Goal: Information Seeking & Learning: Compare options

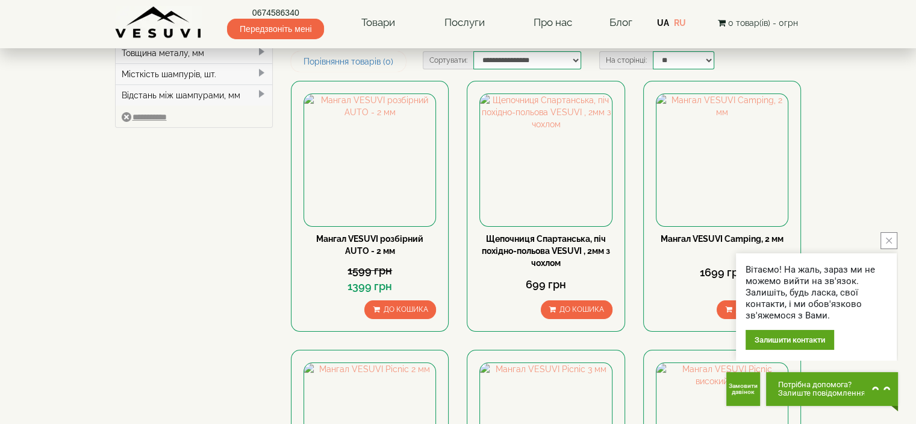
scroll to position [181, 0]
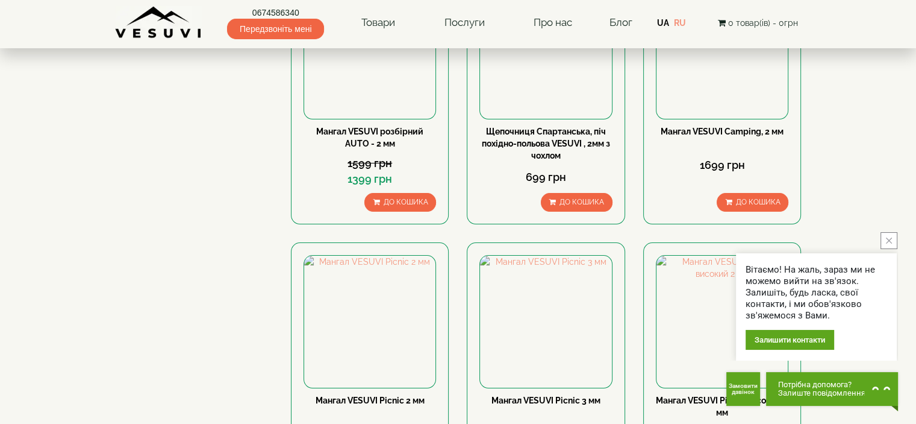
click at [896, 232] on button "close button" at bounding box center [889, 240] width 17 height 17
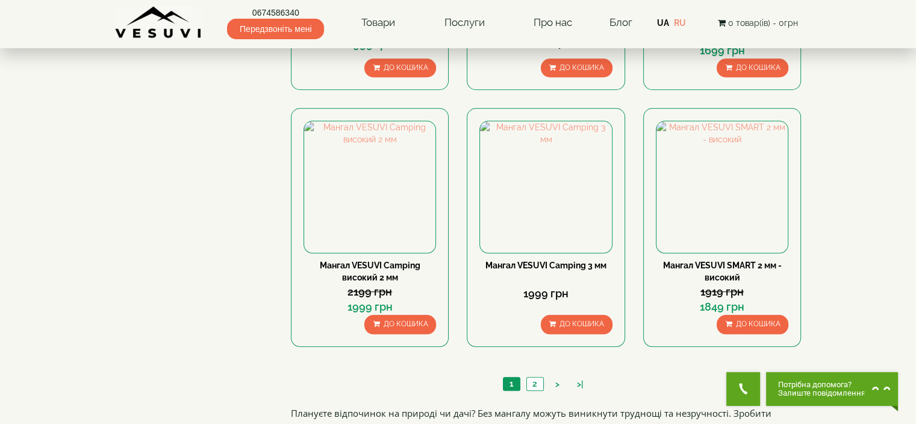
scroll to position [783, 0]
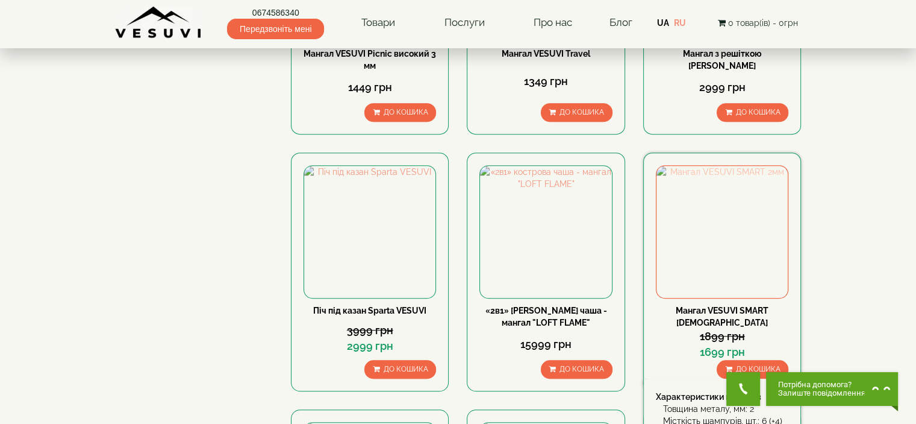
click at [710, 225] on img at bounding box center [722, 231] width 131 height 131
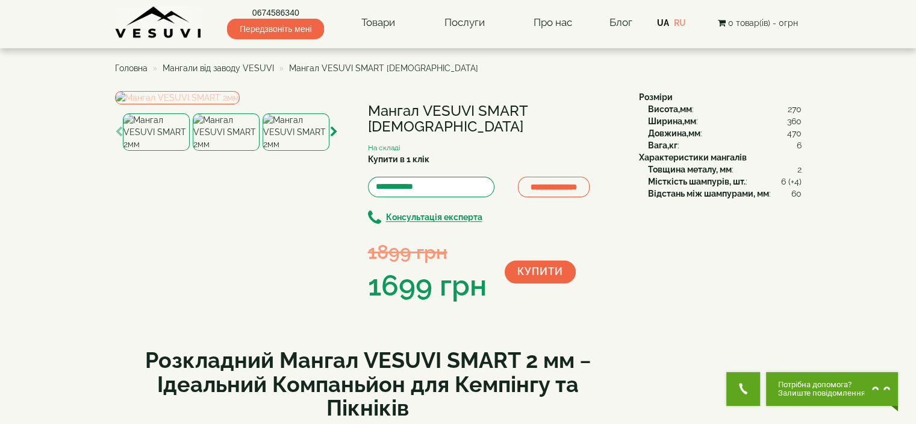
click at [240, 104] on img at bounding box center [177, 97] width 125 height 13
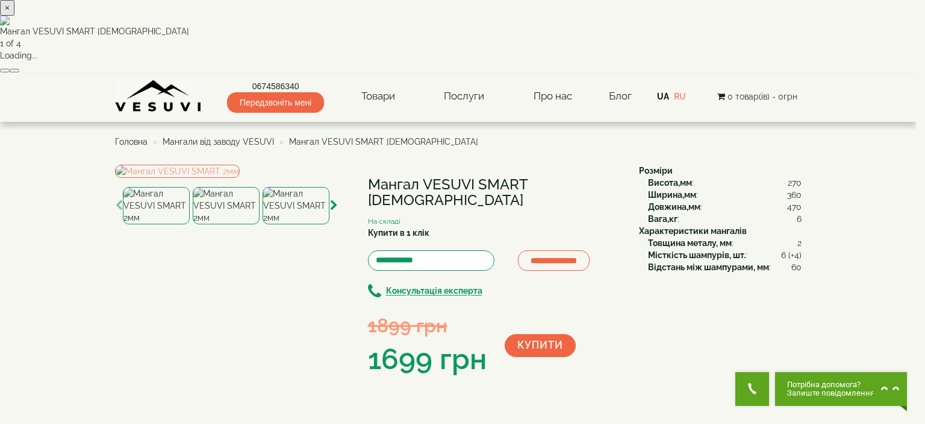
click at [19, 72] on button "button" at bounding box center [15, 71] width 10 height 4
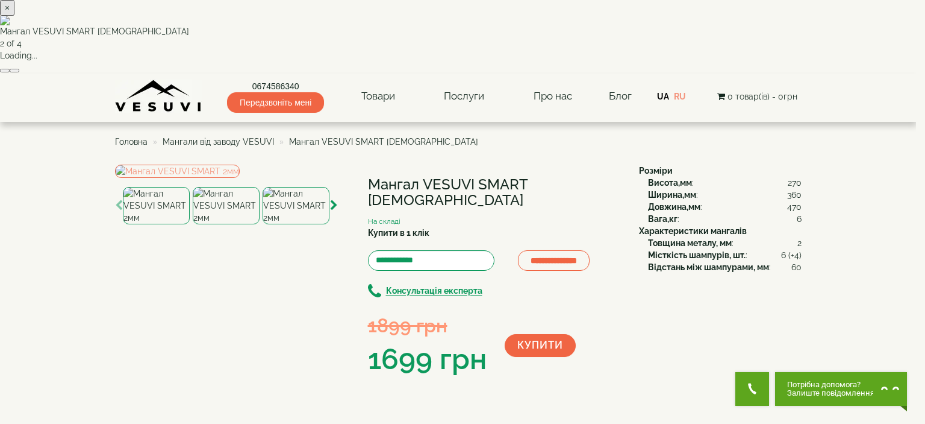
click at [19, 72] on button "button" at bounding box center [15, 71] width 10 height 4
click at [14, 16] on button "×" at bounding box center [7, 8] width 14 height 16
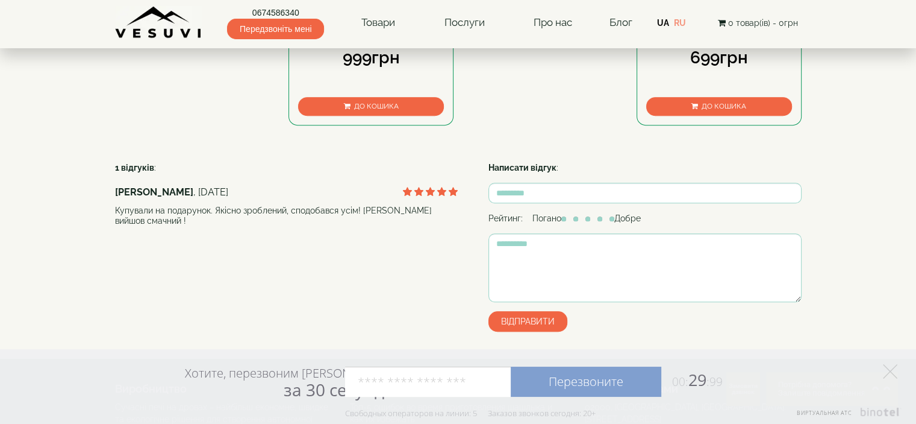
scroll to position [663, 0]
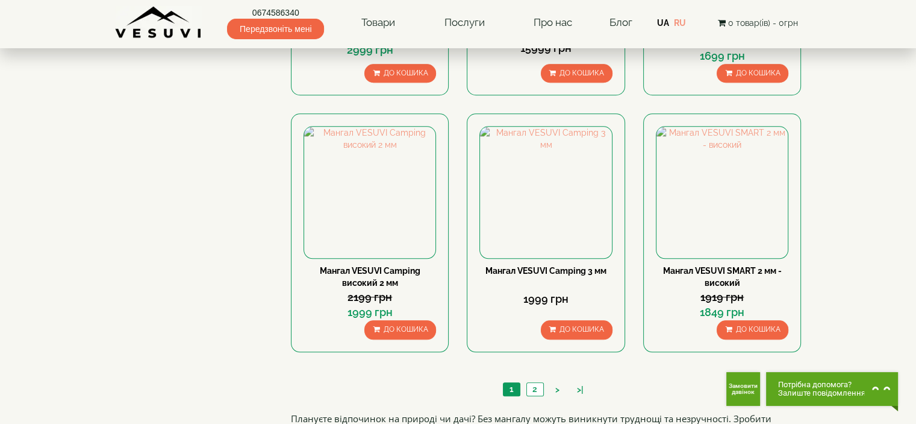
scroll to position [1084, 0]
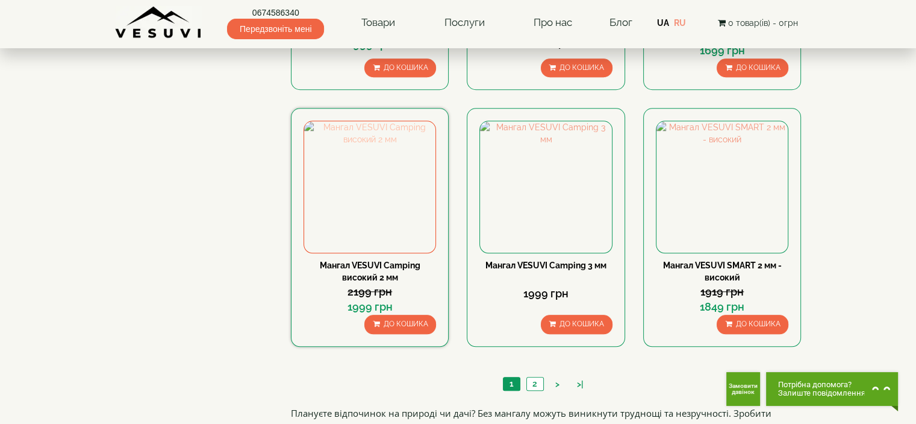
click at [391, 166] on img at bounding box center [369, 186] width 131 height 131
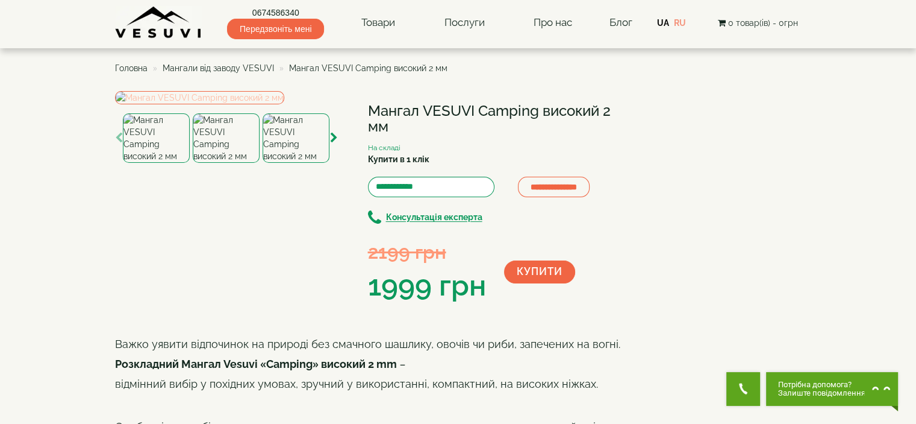
click at [263, 104] on img at bounding box center [199, 97] width 169 height 13
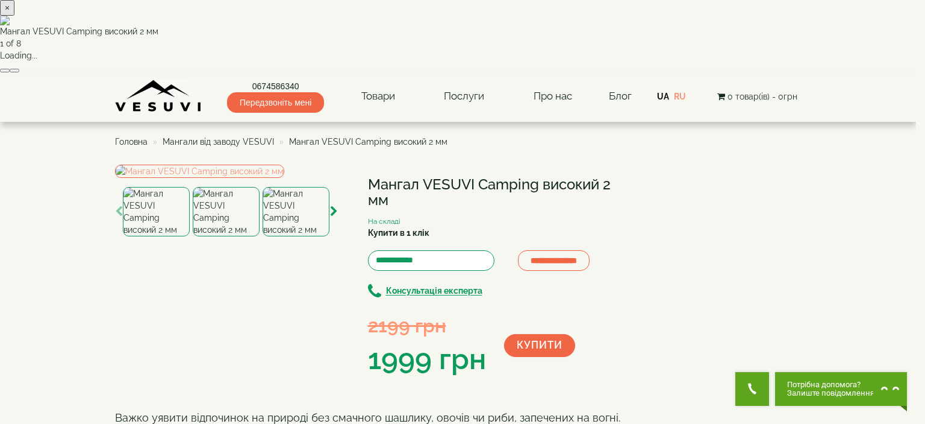
click at [19, 72] on button "button" at bounding box center [15, 71] width 10 height 4
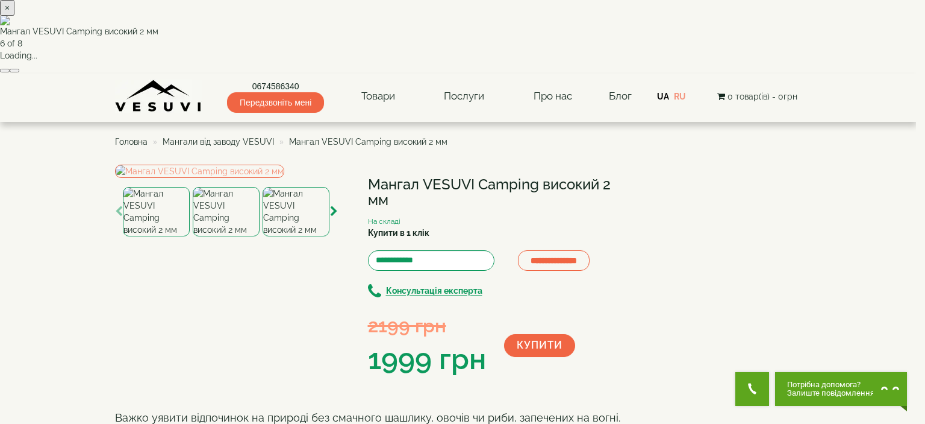
click at [19, 72] on button "button" at bounding box center [15, 71] width 10 height 4
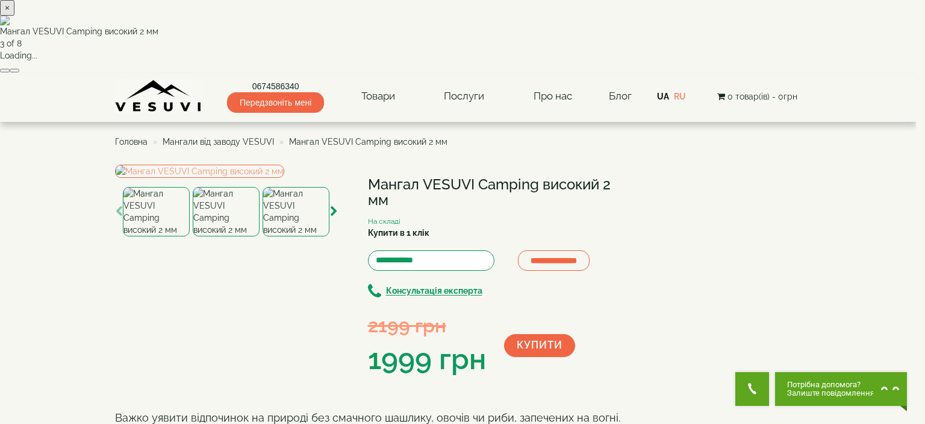
click at [19, 72] on button "button" at bounding box center [15, 71] width 10 height 4
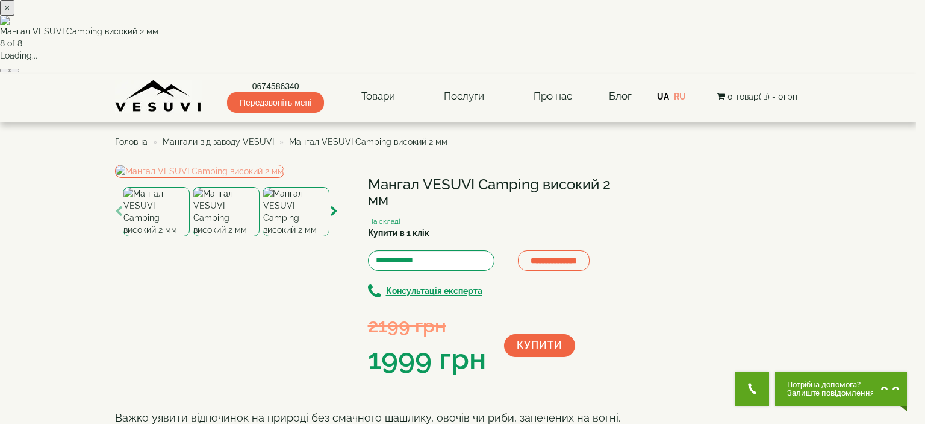
click at [19, 72] on button "button" at bounding box center [15, 71] width 10 height 4
click at [14, 16] on button "×" at bounding box center [7, 8] width 14 height 16
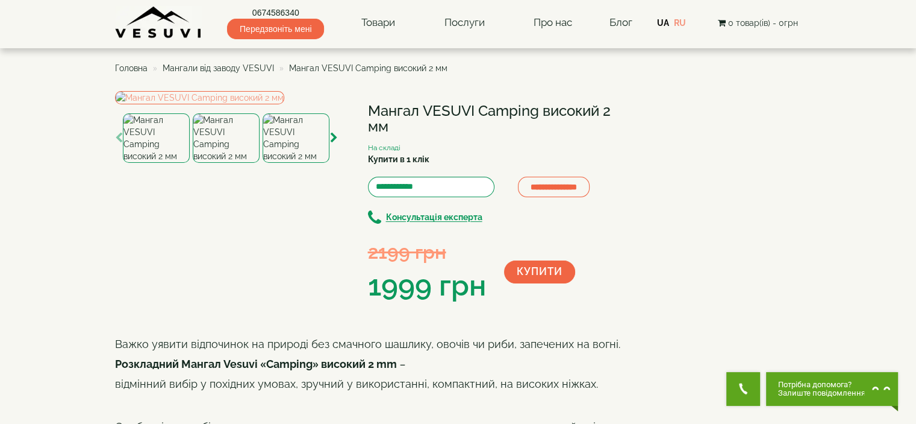
drag, startPoint x: 25, startPoint y: 70, endPoint x: 49, endPoint y: 1, distance: 73.2
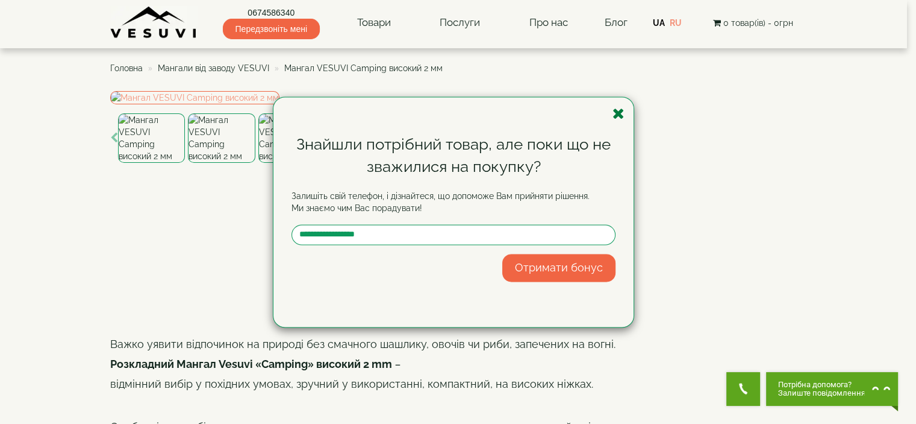
click at [615, 112] on icon "button" at bounding box center [619, 113] width 12 height 15
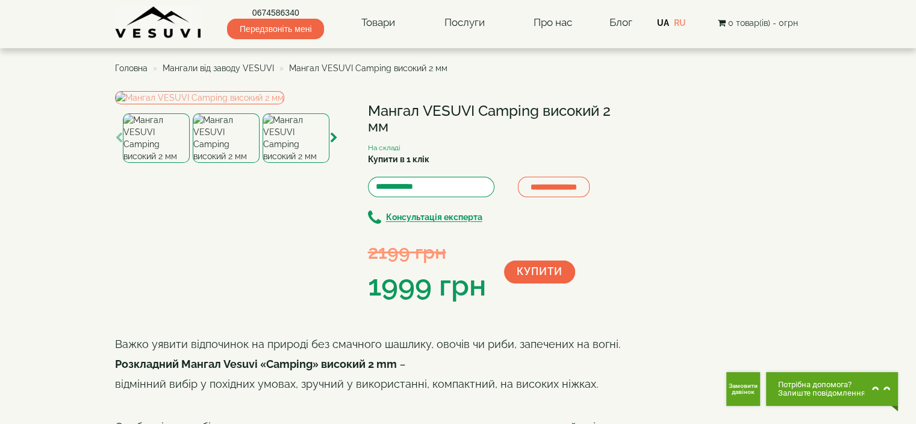
click at [142, 69] on span "Головна" at bounding box center [131, 68] width 33 height 10
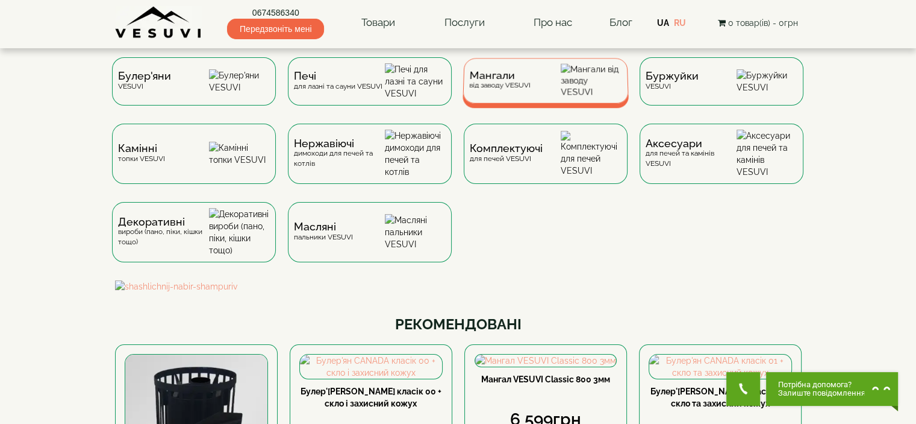
click at [509, 80] on span "Мангали" at bounding box center [499, 75] width 61 height 9
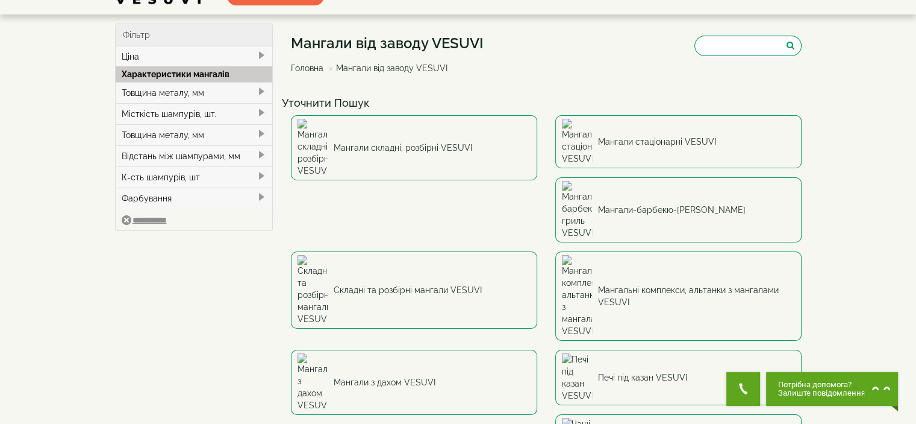
scroll to position [60, 0]
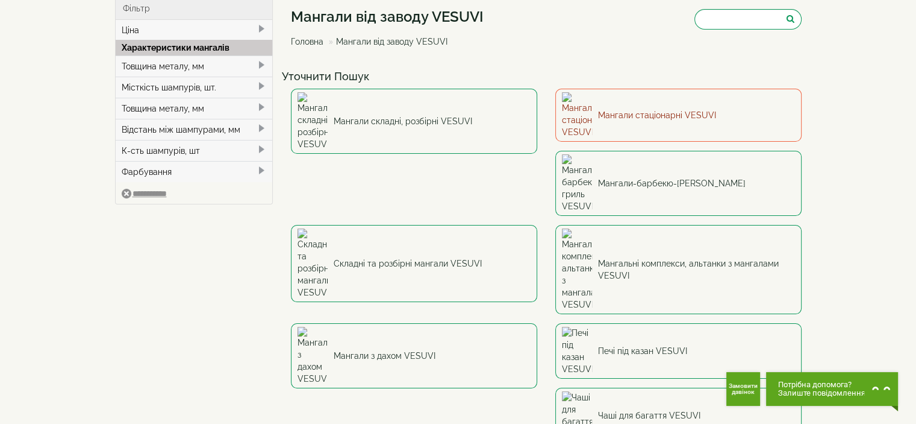
click at [630, 105] on link "Мангали стаціонарні VESUVI" at bounding box center [678, 115] width 246 height 53
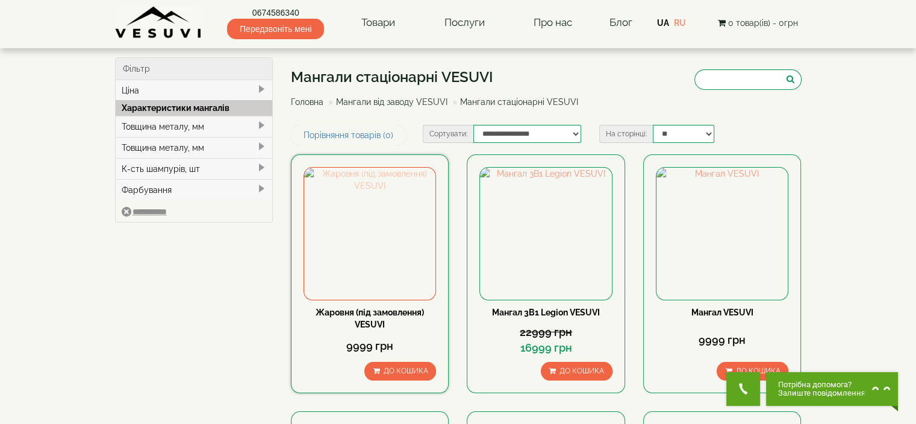
click at [380, 250] on img at bounding box center [369, 232] width 131 height 131
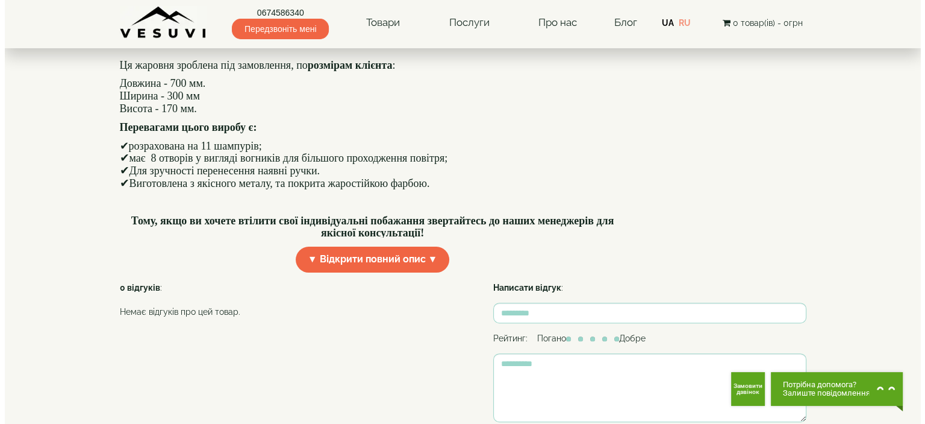
scroll to position [120, 0]
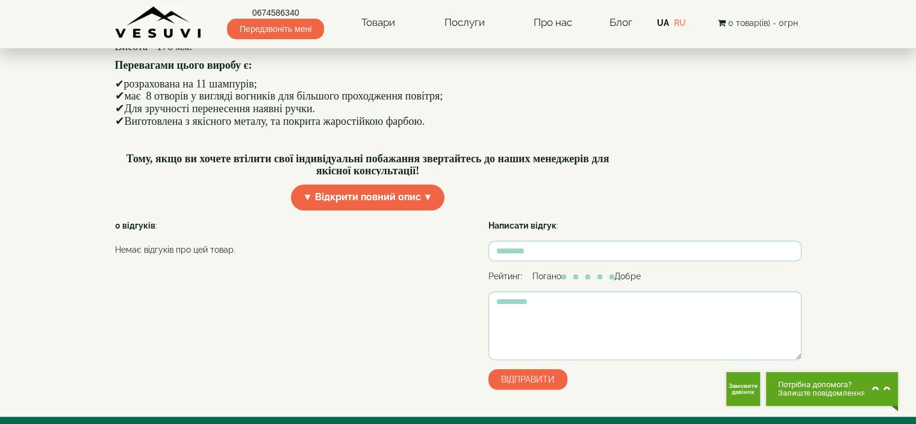
scroll to position [513, 0]
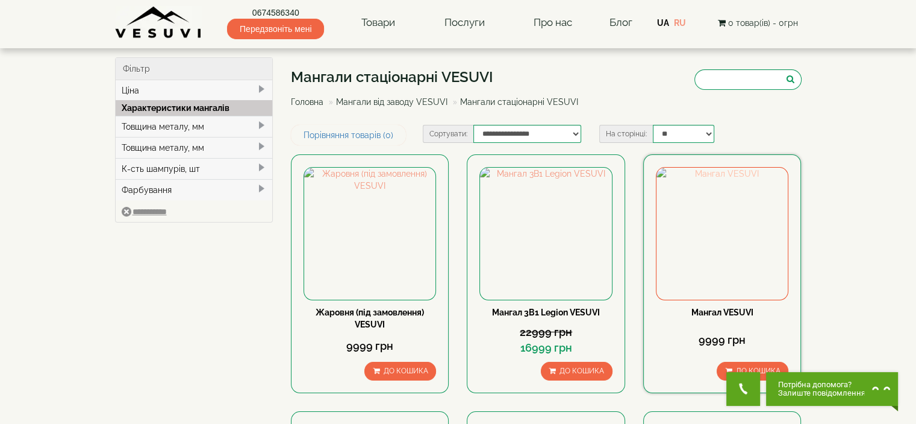
click at [739, 255] on img at bounding box center [722, 232] width 131 height 131
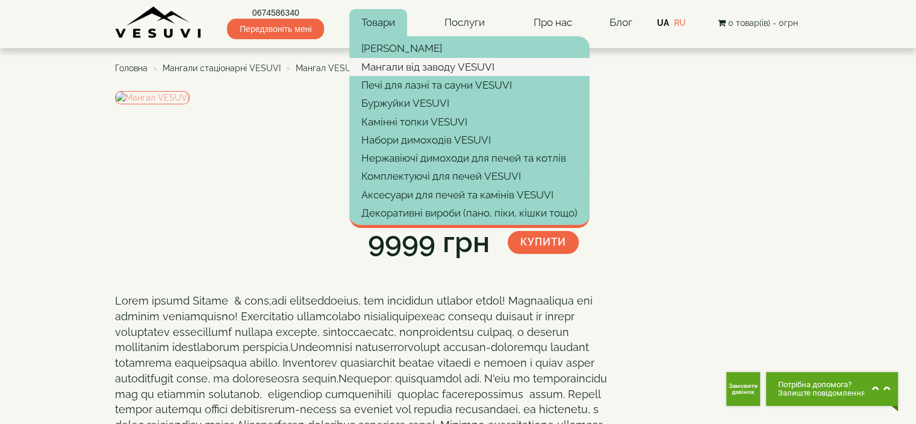
click at [394, 69] on link "Мангали від заводу VESUVI" at bounding box center [469, 67] width 240 height 18
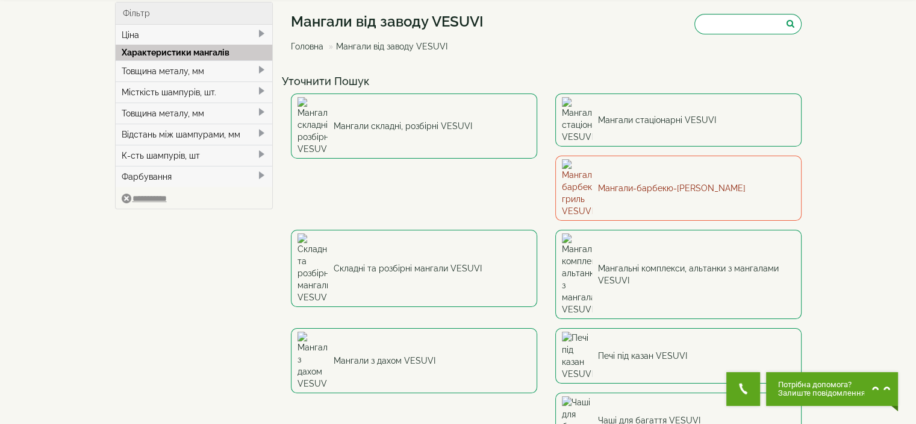
scroll to position [120, 0]
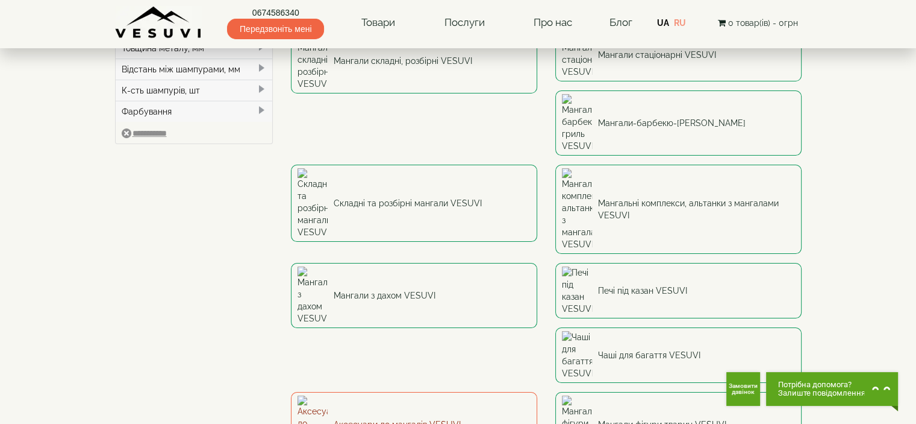
click at [397, 392] on link "Аксесуари до мангалів VESUVI" at bounding box center [414, 424] width 246 height 65
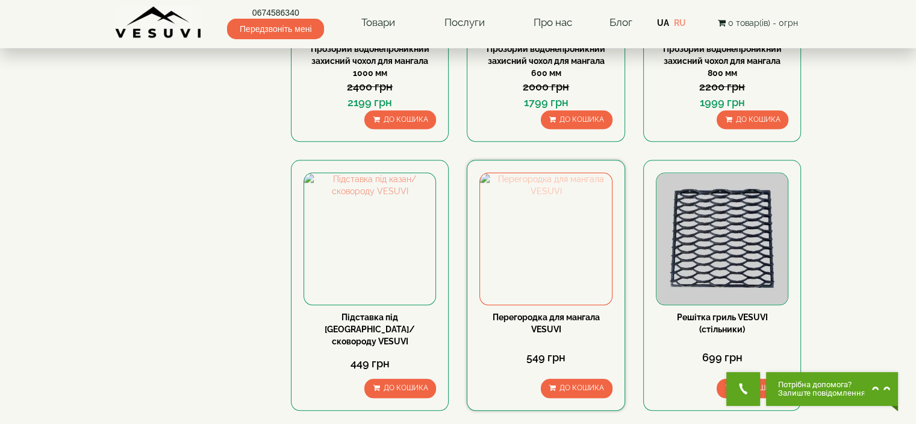
scroll to position [1145, 0]
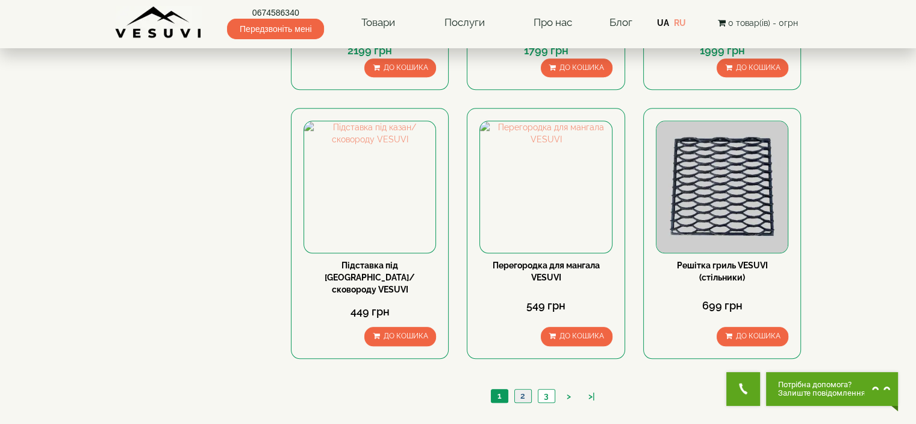
click at [521, 389] on link "2" at bounding box center [523, 395] width 17 height 13
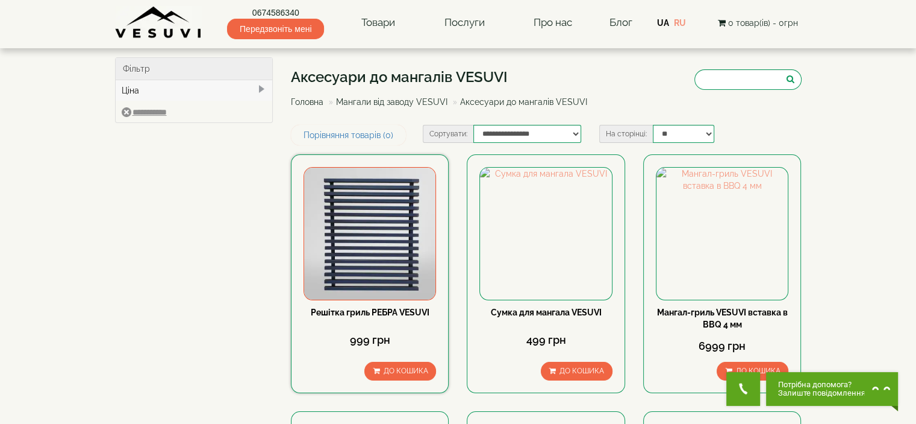
scroll to position [120, 0]
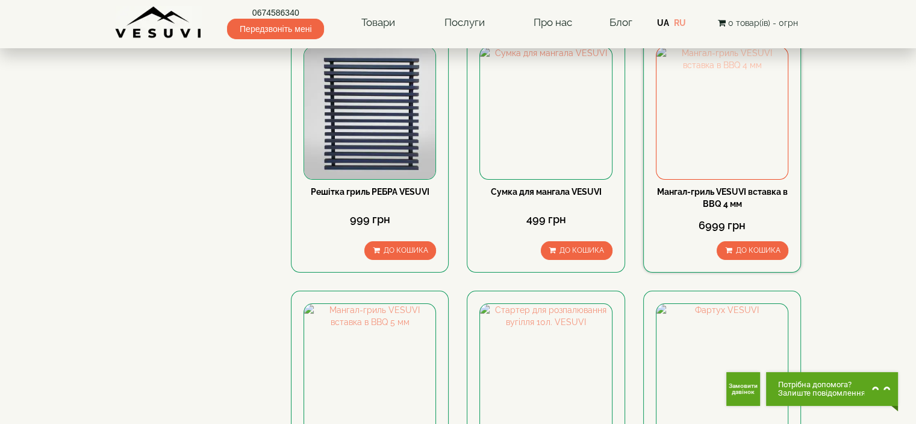
click at [721, 111] on img at bounding box center [722, 112] width 131 height 131
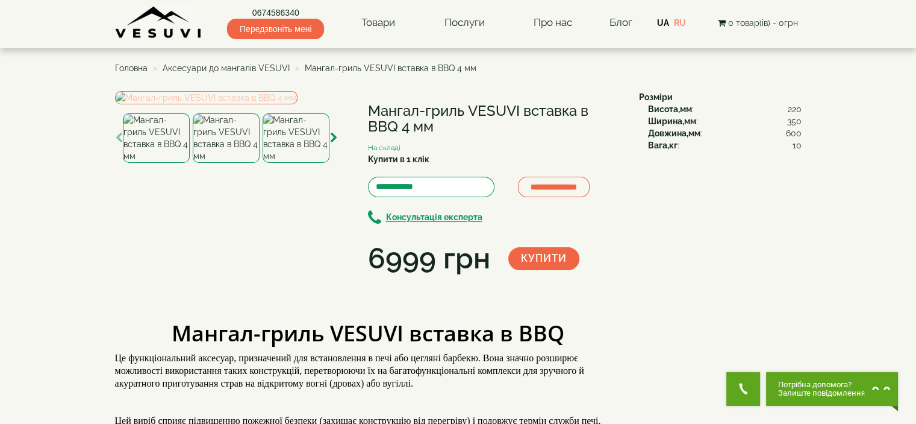
click at [298, 104] on img at bounding box center [206, 97] width 183 height 13
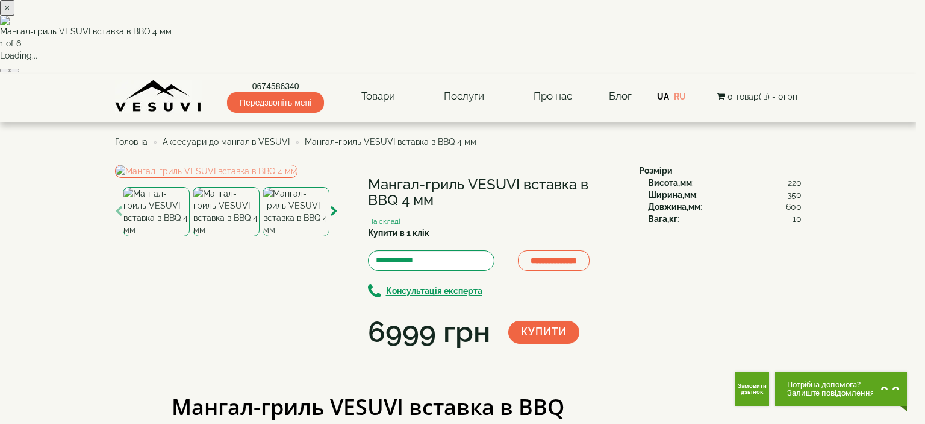
click at [19, 72] on button "button" at bounding box center [15, 71] width 10 height 4
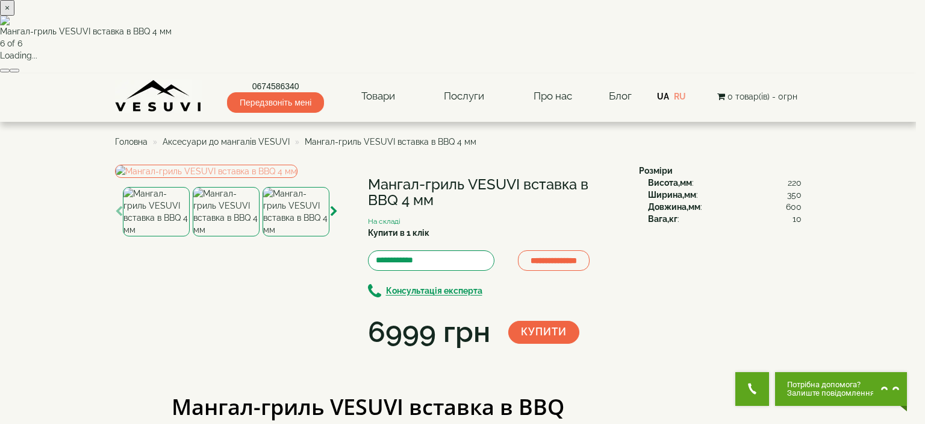
click at [19, 72] on button "button" at bounding box center [15, 71] width 10 height 4
click at [14, 16] on button "×" at bounding box center [7, 8] width 14 height 16
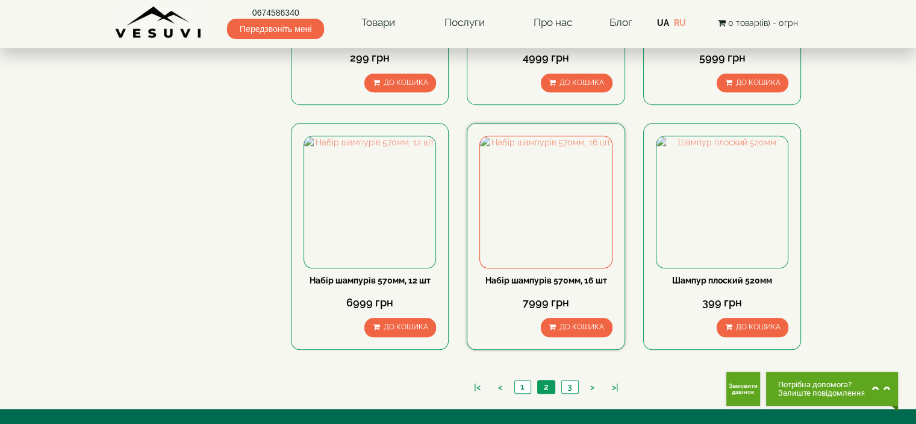
scroll to position [1056, 0]
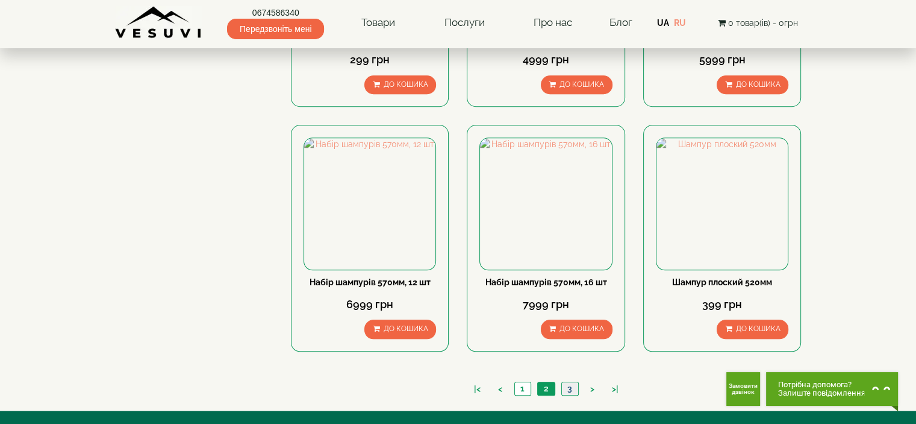
click at [569, 382] on link "3" at bounding box center [569, 388] width 17 height 13
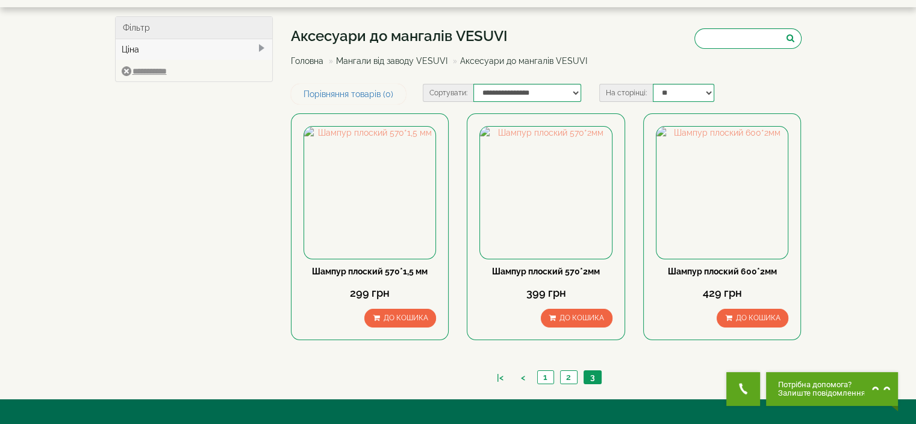
scroll to position [224, 0]
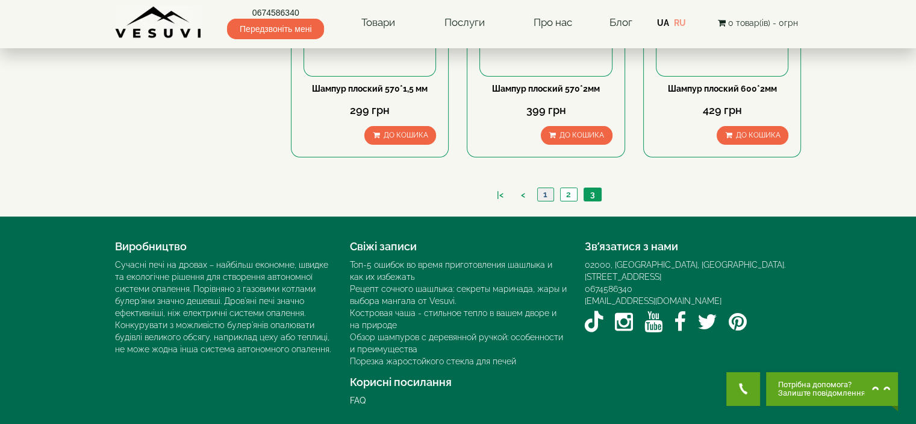
click at [546, 188] on link "1" at bounding box center [545, 194] width 16 height 13
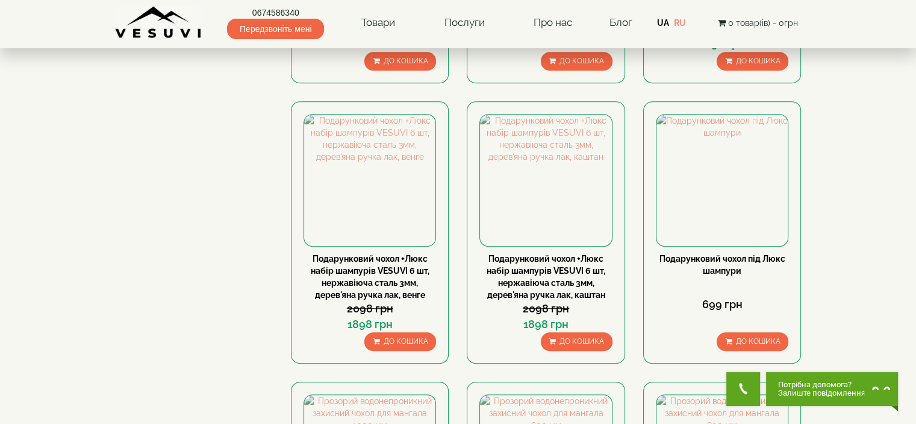
scroll to position [602, 0]
click at [545, 204] on img at bounding box center [545, 179] width 131 height 131
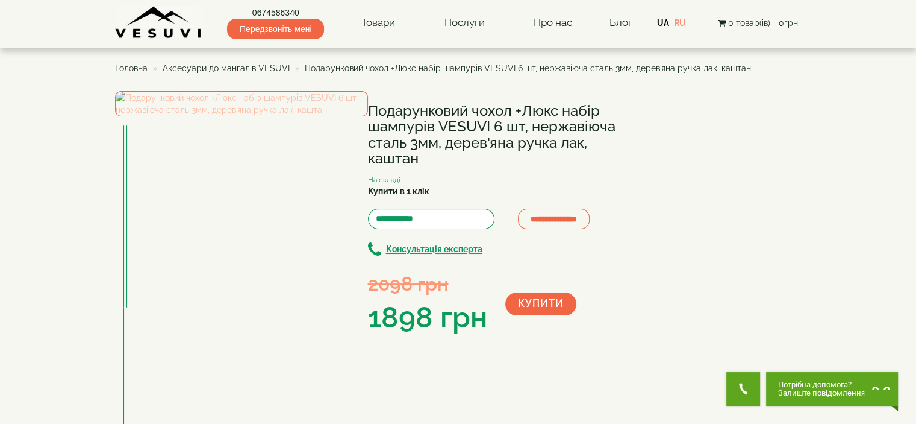
click at [217, 116] on img at bounding box center [241, 103] width 253 height 25
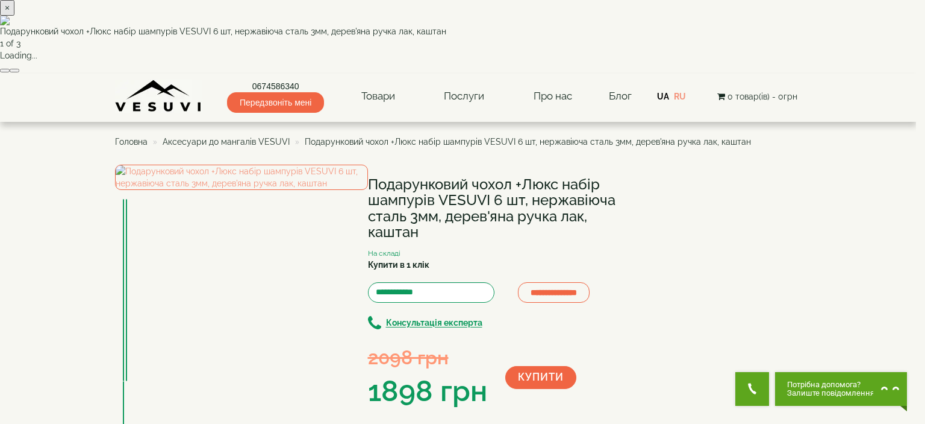
click at [19, 72] on button "button" at bounding box center [15, 71] width 10 height 4
click at [14, 16] on button "×" at bounding box center [7, 8] width 14 height 16
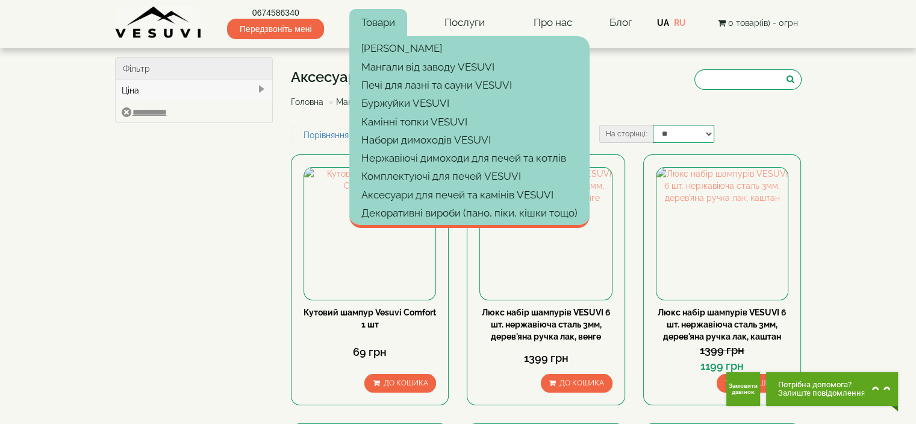
click at [392, 16] on link "Товари" at bounding box center [378, 23] width 58 height 28
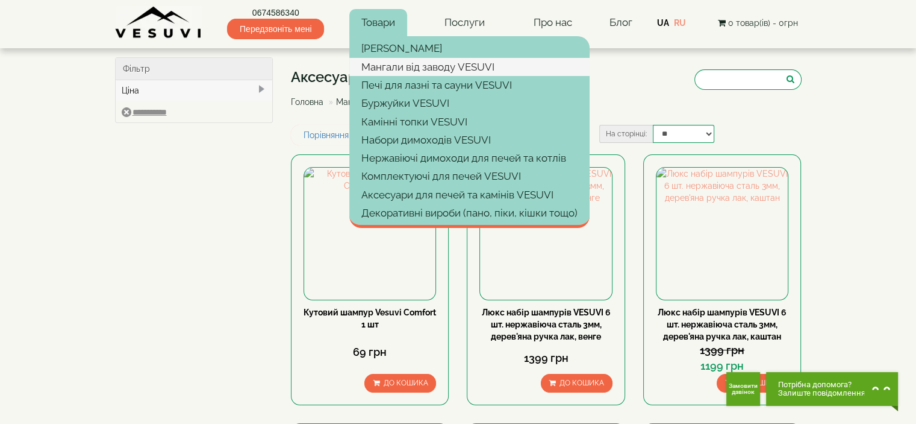
click at [391, 64] on link "Мангали від заводу VESUVI" at bounding box center [469, 67] width 240 height 18
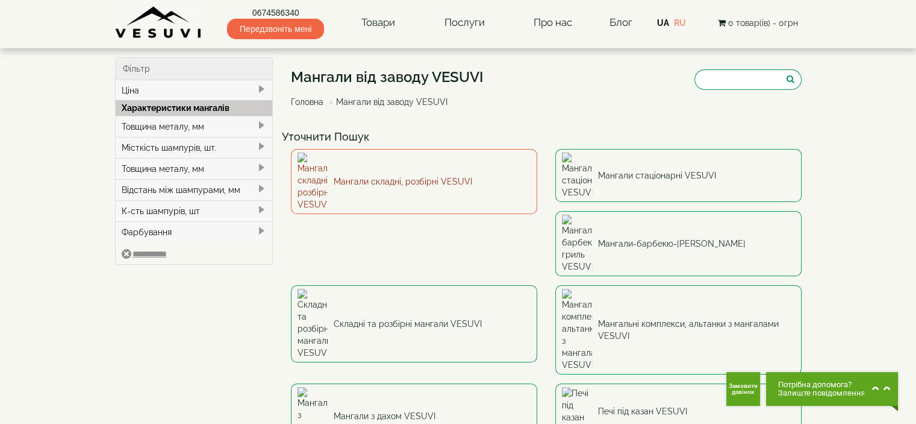
click at [417, 170] on link "Мангали складні, розбірні VESUVI" at bounding box center [414, 181] width 246 height 65
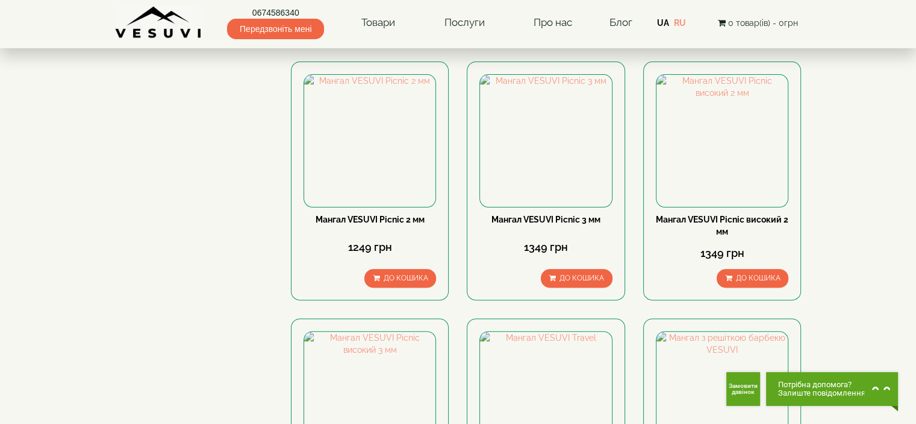
scroll to position [120, 0]
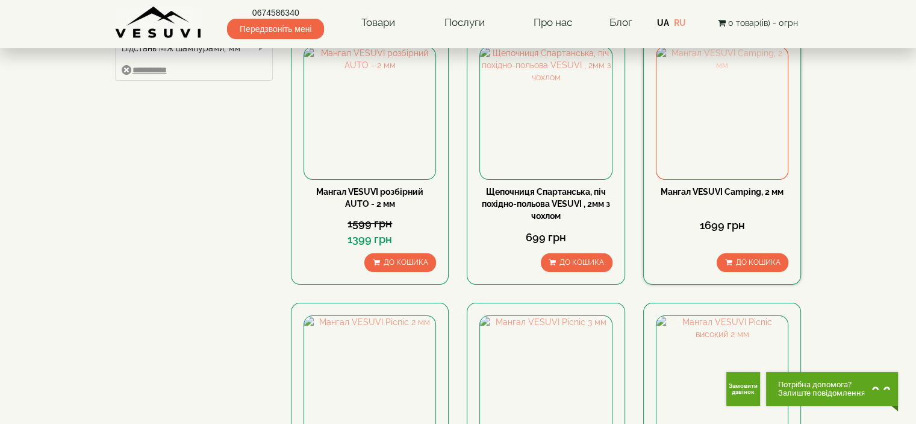
click at [762, 118] on img at bounding box center [722, 112] width 131 height 131
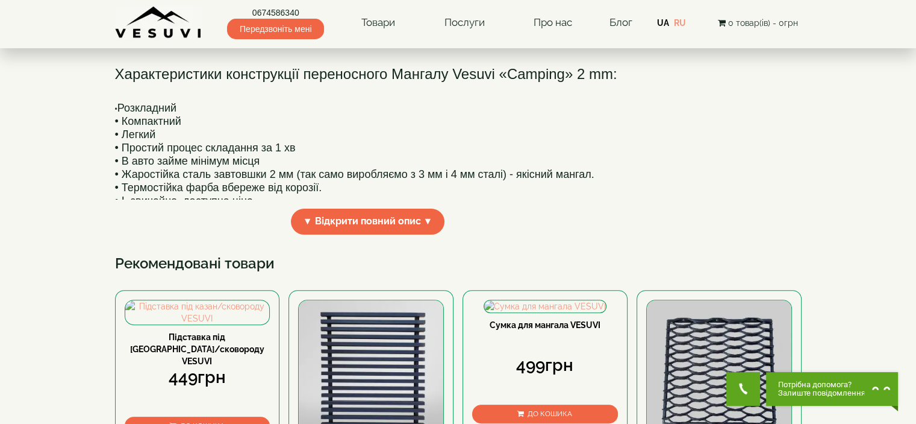
scroll to position [361, 0]
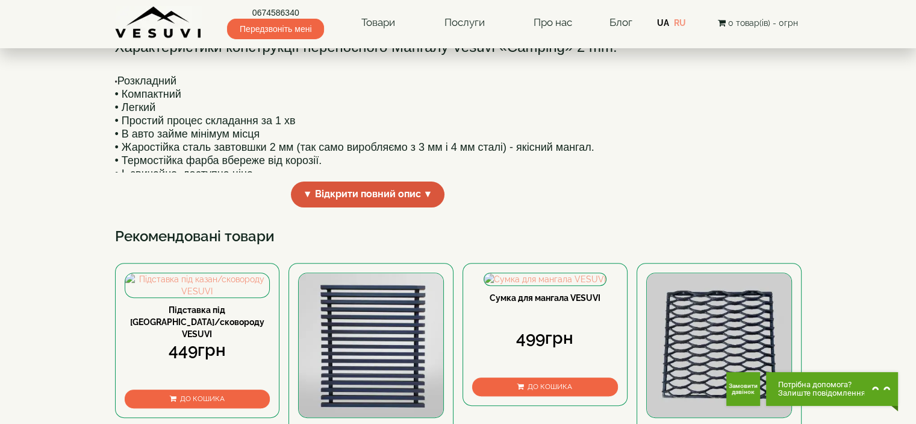
click at [321, 207] on span "▼ Відкрити повний опис ▼" at bounding box center [368, 194] width 154 height 26
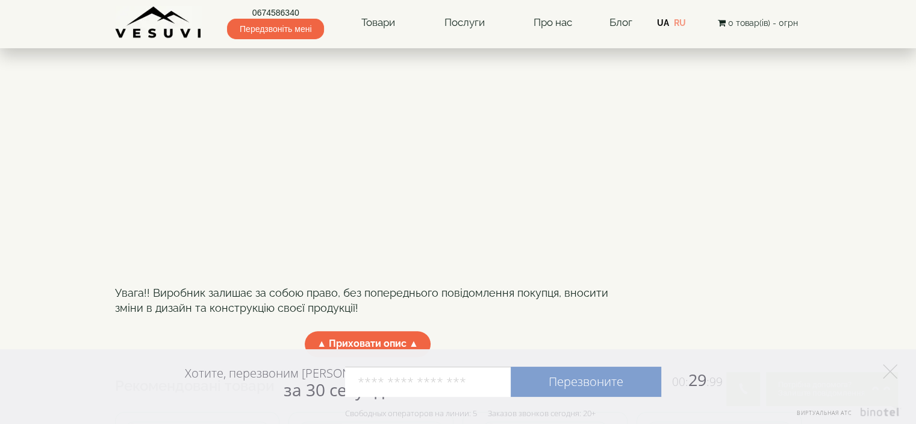
scroll to position [964, 0]
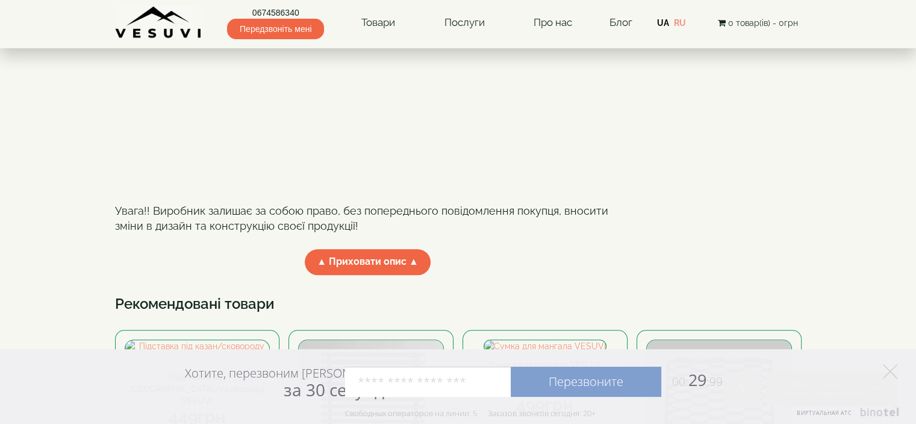
click at [663, 21] on link "UA" at bounding box center [663, 23] width 12 height 10
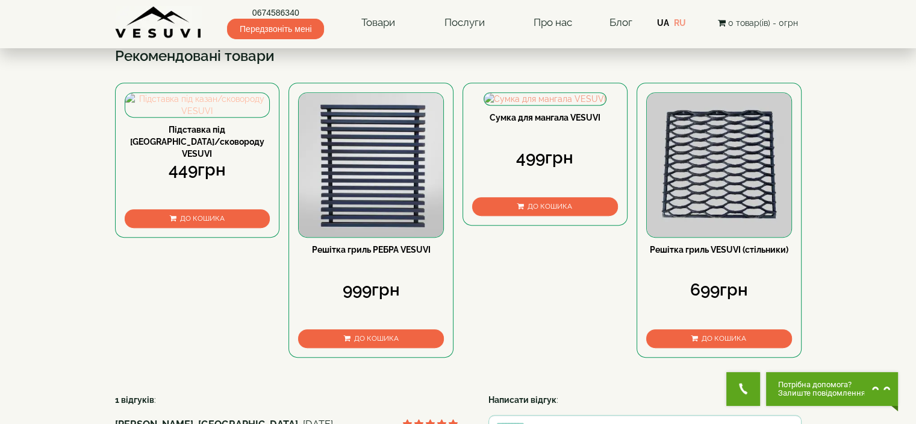
scroll to position [542, 0]
click at [347, 27] on span "▼ Відкрити повний опис ▼" at bounding box center [368, 14] width 154 height 26
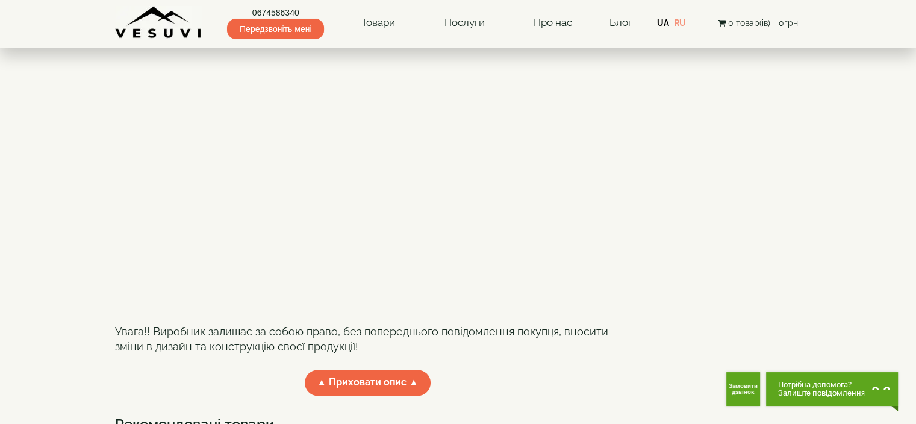
scroll to position [904, 0]
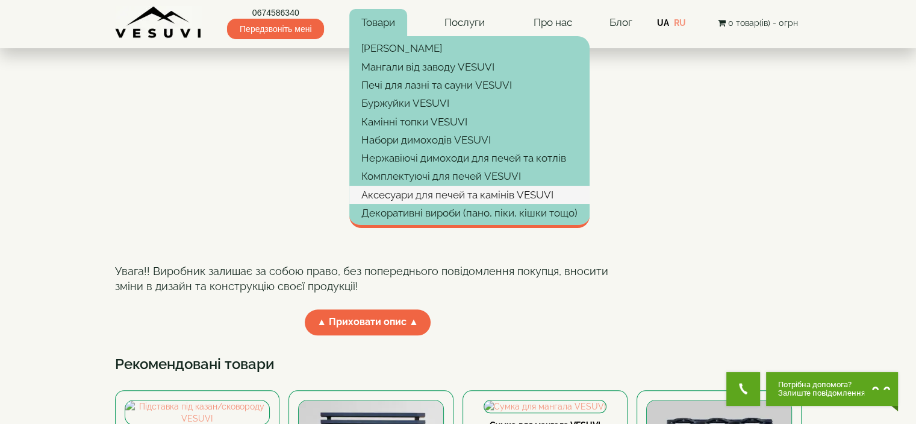
click at [414, 192] on link "Аксесуари для печей та камінів VESUVI" at bounding box center [469, 195] width 240 height 18
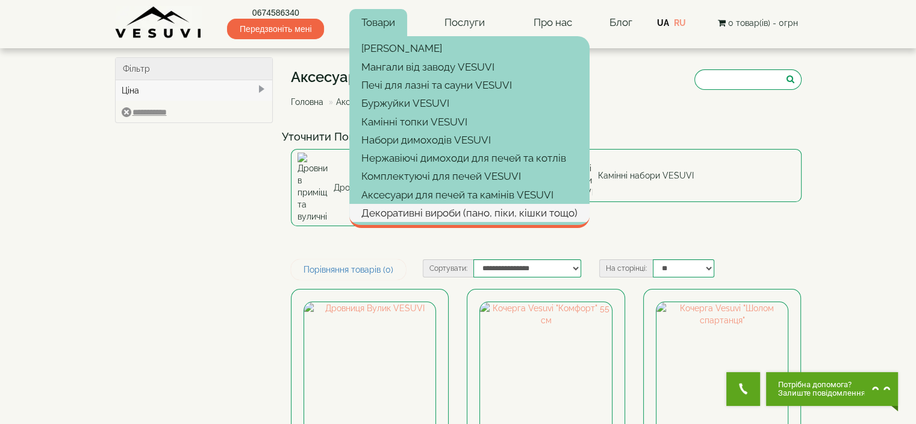
click at [425, 211] on link "Декоративні вироби (пано, піки, кішки тощо)" at bounding box center [469, 213] width 240 height 18
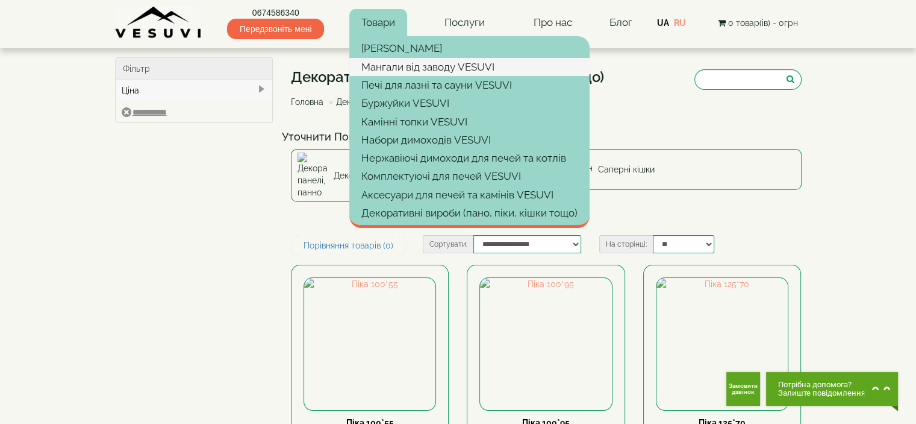
click at [396, 64] on link "Мангали від заводу VESUVI" at bounding box center [469, 67] width 240 height 18
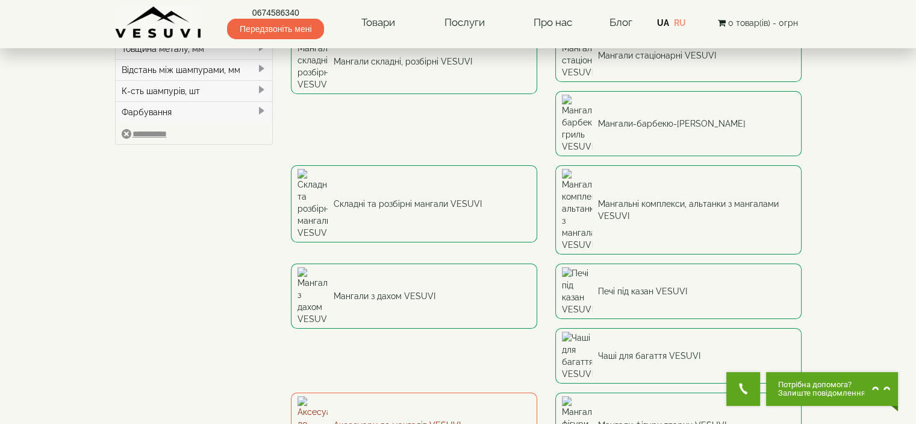
scroll to position [120, 0]
click at [379, 392] on link "Аксесуари до мангалів VESUVI" at bounding box center [414, 424] width 246 height 65
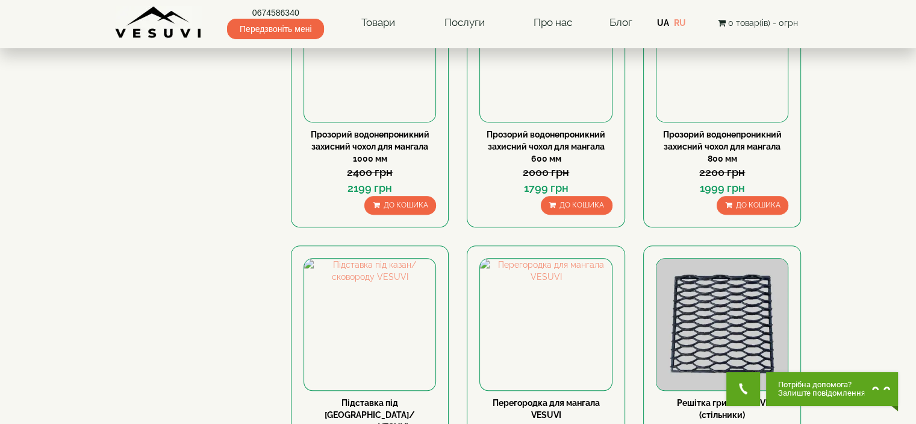
scroll to position [1084, 0]
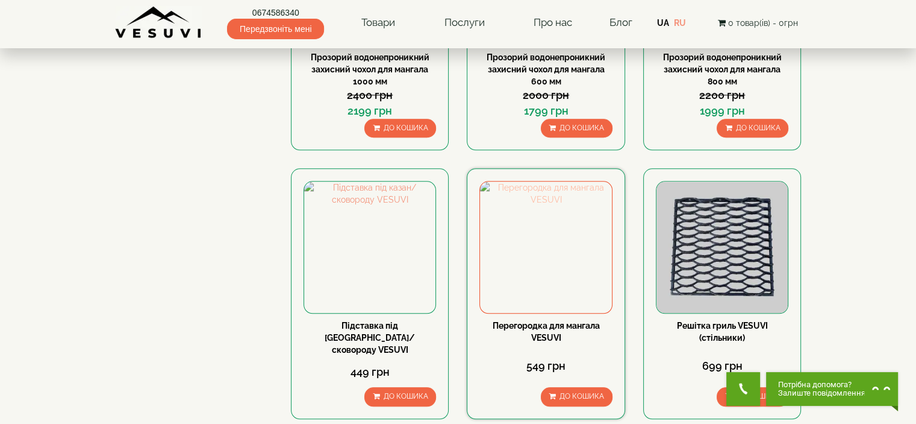
click at [530, 269] on img at bounding box center [545, 246] width 131 height 131
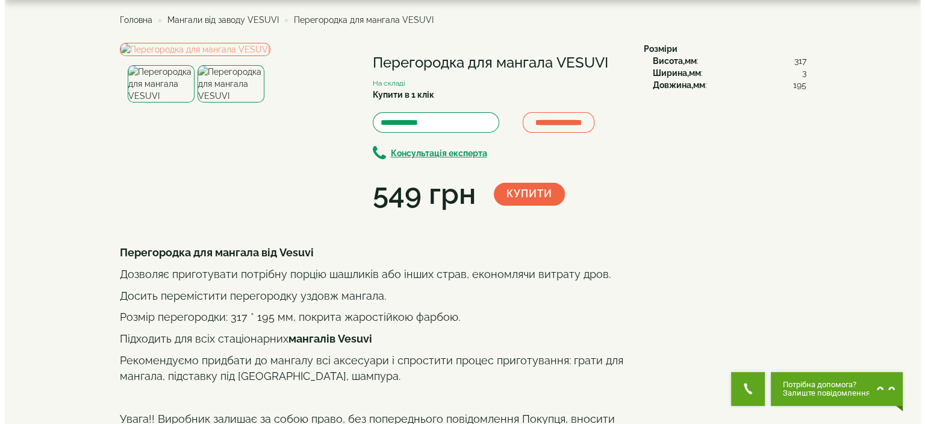
scroll to position [120, 0]
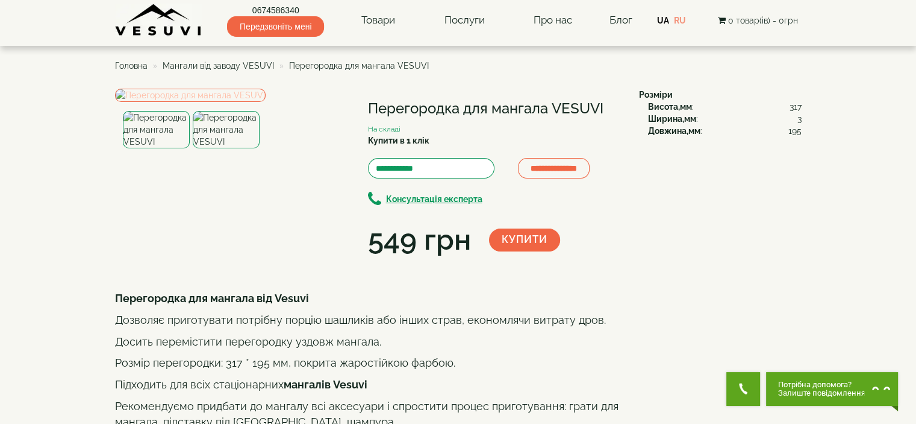
scroll to position [0, 0]
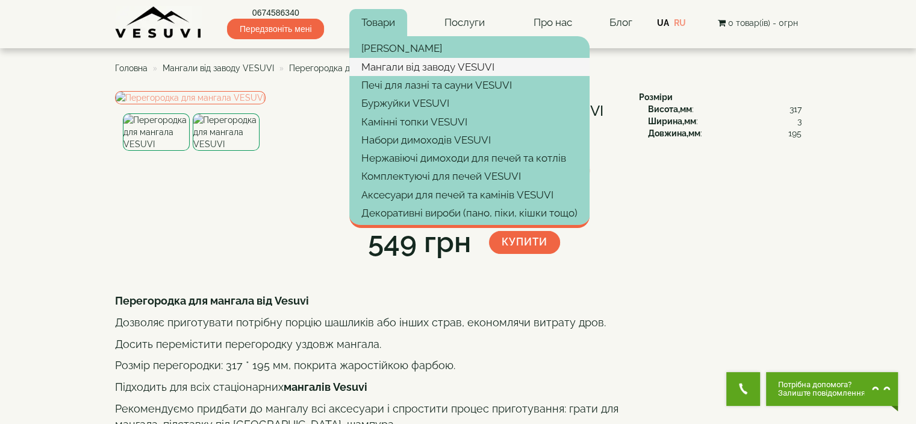
click at [373, 69] on link "Мангали від заводу VESUVI" at bounding box center [469, 67] width 240 height 18
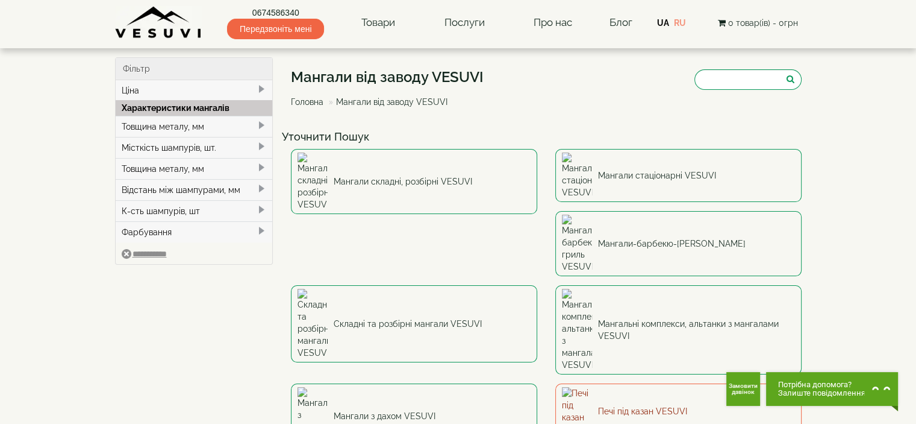
click at [555, 383] on link "Печі під казан VESUVI" at bounding box center [678, 410] width 246 height 55
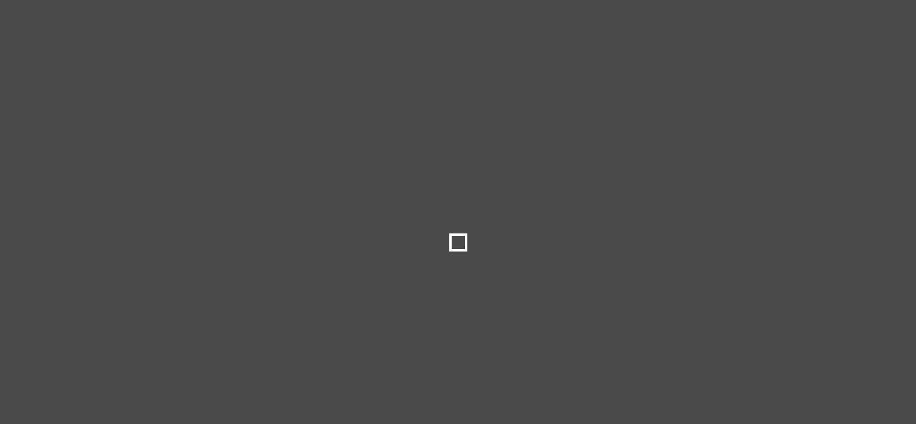
type input "***"
type input "*****"
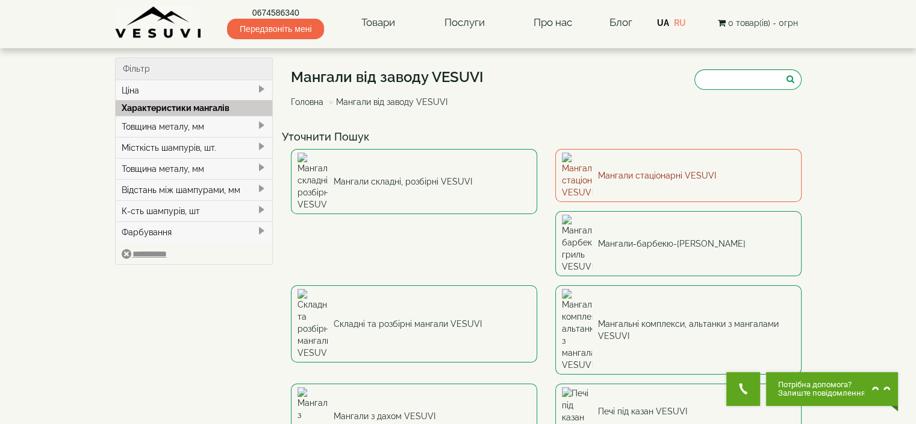
click at [693, 159] on link "Мангали стаціонарні VESUVI" at bounding box center [678, 175] width 246 height 53
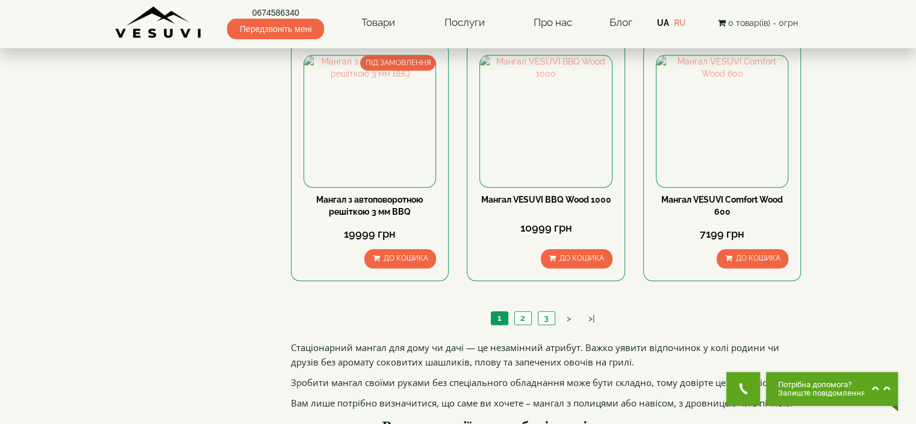
scroll to position [1205, 0]
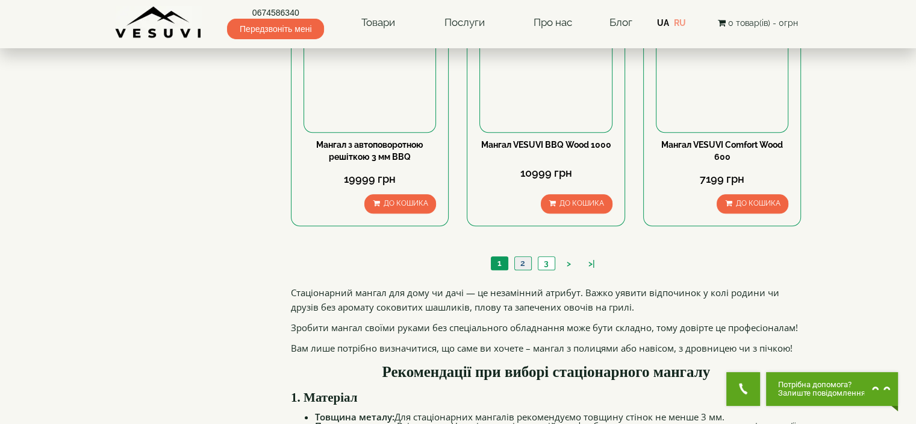
click at [525, 260] on link "2" at bounding box center [523, 263] width 17 height 13
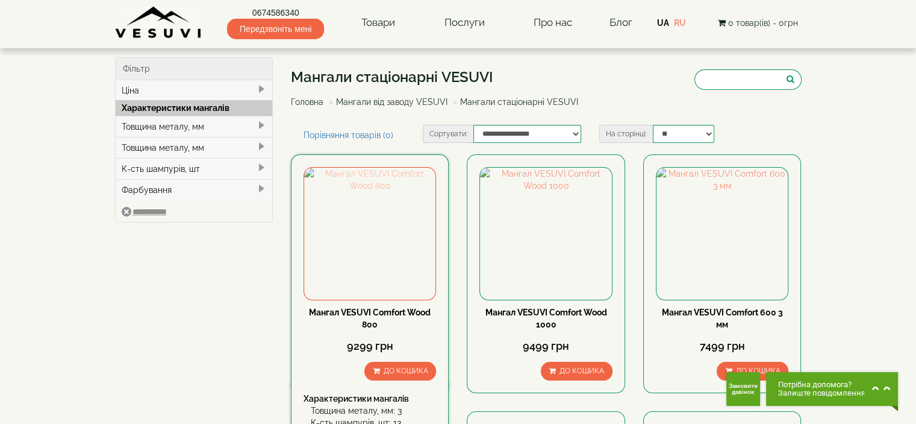
drag, startPoint x: 378, startPoint y: 226, endPoint x: 352, endPoint y: 227, distance: 25.9
click at [379, 226] on img at bounding box center [369, 232] width 131 height 131
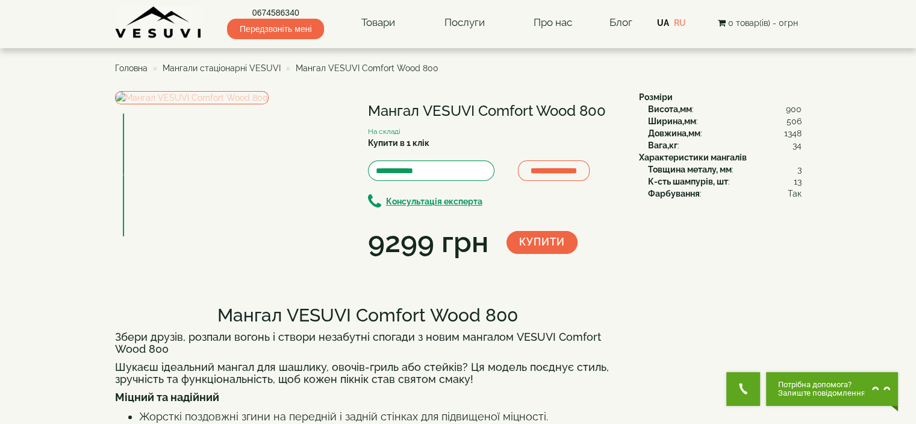
click at [217, 104] on img at bounding box center [192, 97] width 154 height 13
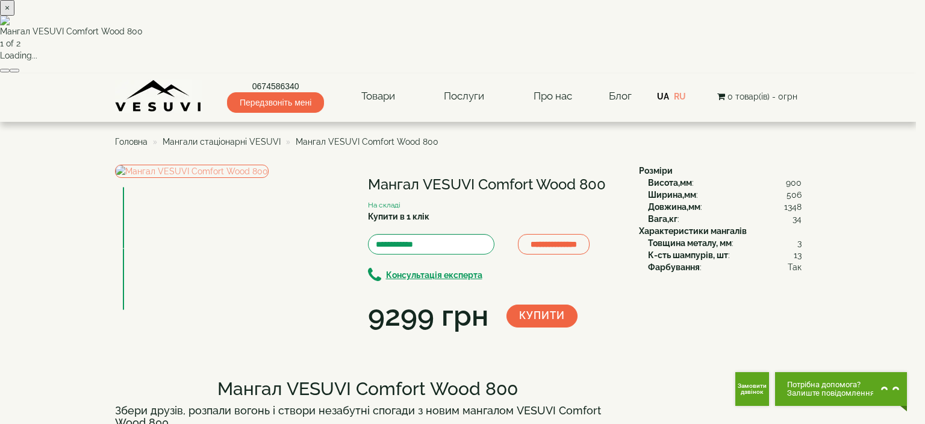
click at [19, 72] on button "button" at bounding box center [15, 71] width 10 height 4
click at [14, 16] on button "×" at bounding box center [7, 8] width 14 height 16
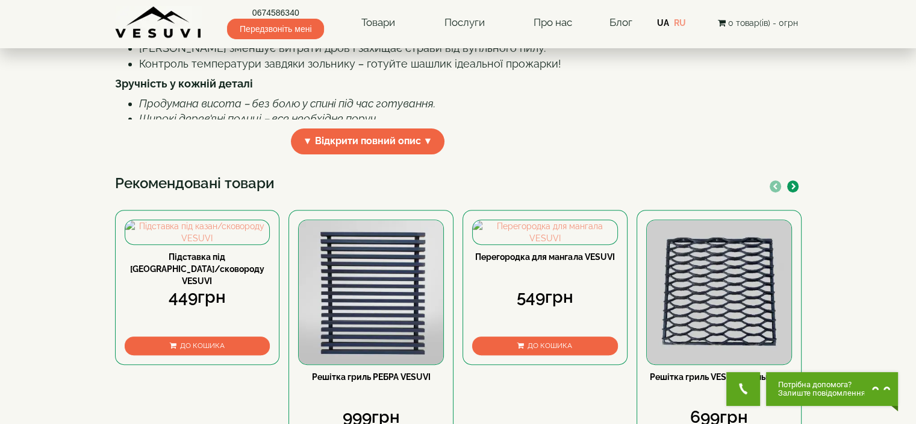
scroll to position [422, 0]
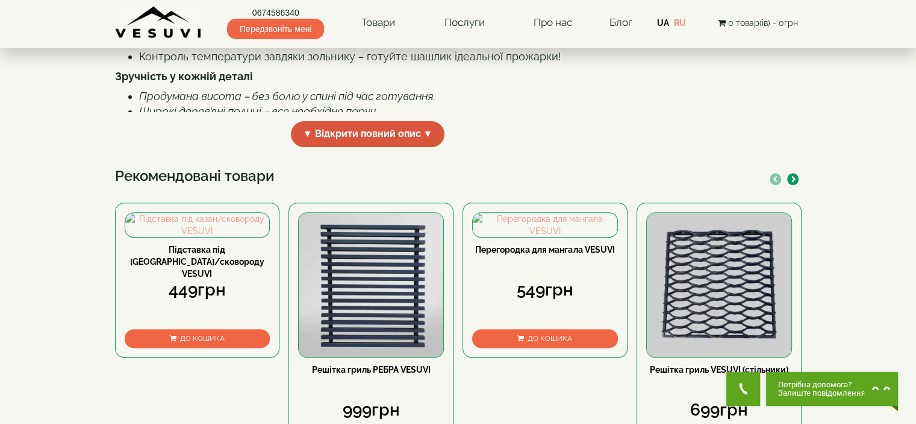
click at [351, 147] on span "▼ Відкрити повний опис ▼" at bounding box center [368, 134] width 154 height 26
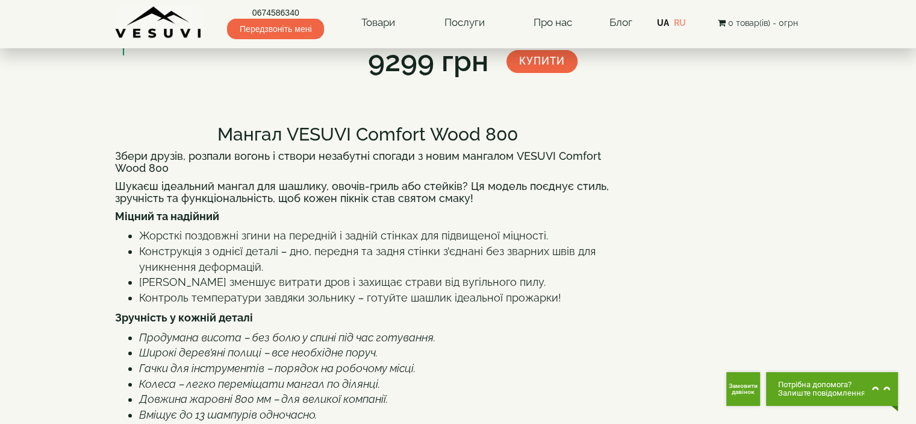
scroll to position [0, 0]
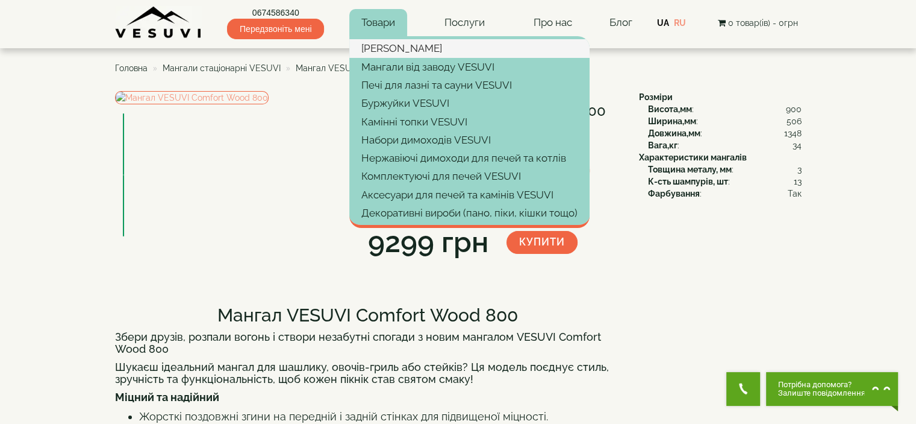
click at [395, 48] on link "[PERSON_NAME]" at bounding box center [469, 48] width 240 height 18
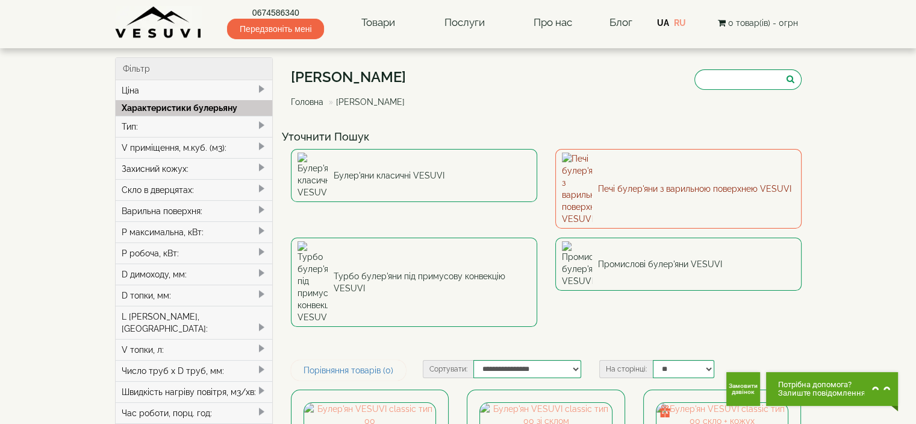
click at [718, 167] on link "Печі булер'яни з варильною поверхнею VESUVI" at bounding box center [678, 189] width 246 height 80
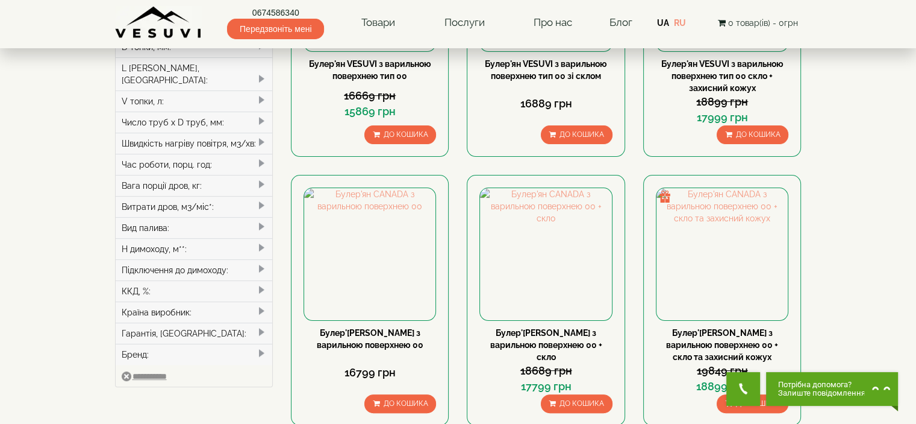
scroll to position [120, 0]
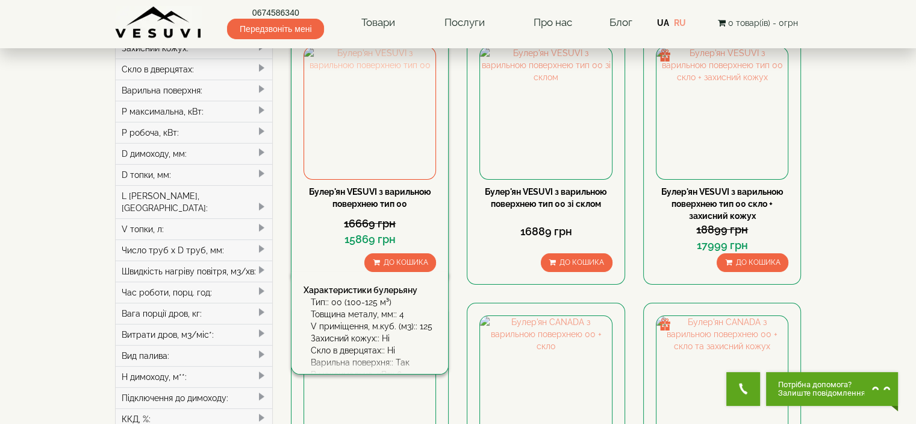
click at [383, 122] on img at bounding box center [369, 112] width 131 height 131
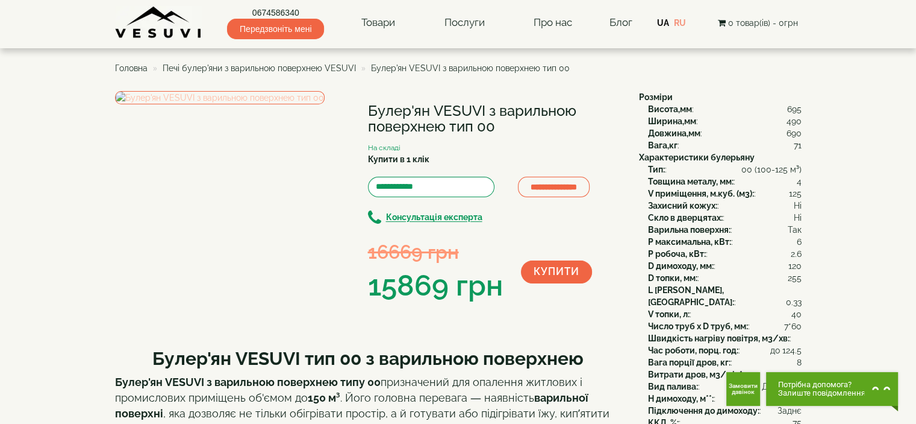
click at [264, 104] on img at bounding box center [220, 97] width 210 height 13
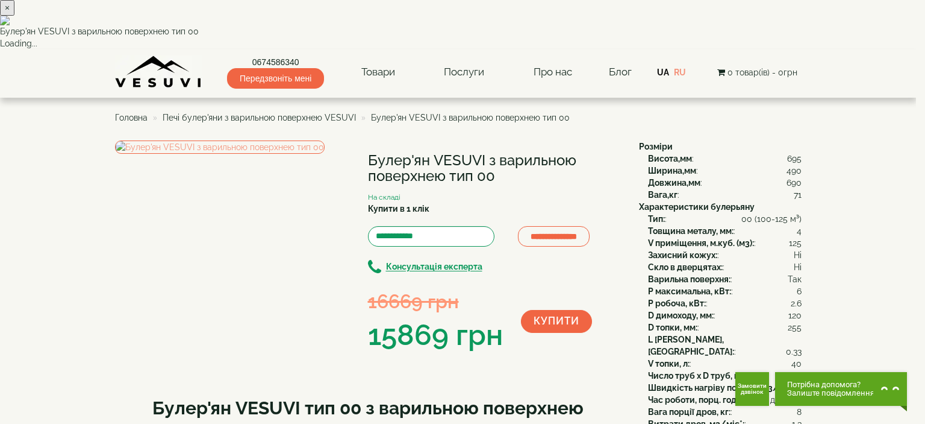
click at [850, 49] on div "× Булер'ян VESUVI з варильною поверхнею тип 00 Loading..." at bounding box center [458, 24] width 916 height 49
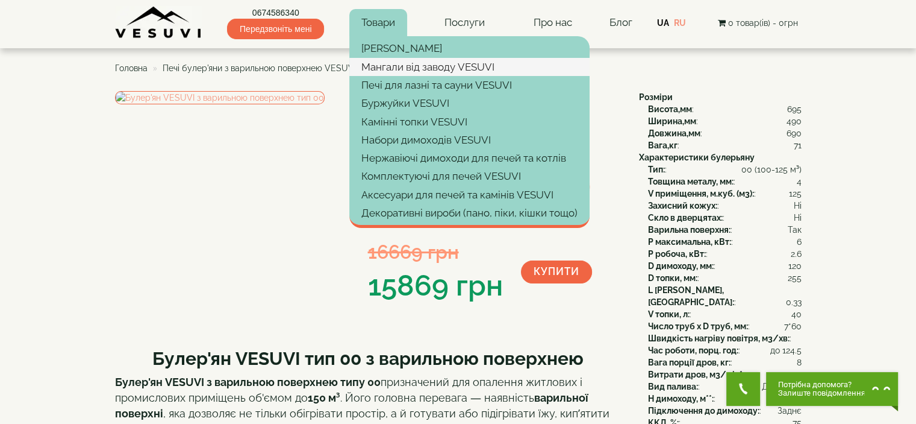
click at [383, 69] on link "Мангали від заводу VESUVI" at bounding box center [469, 67] width 240 height 18
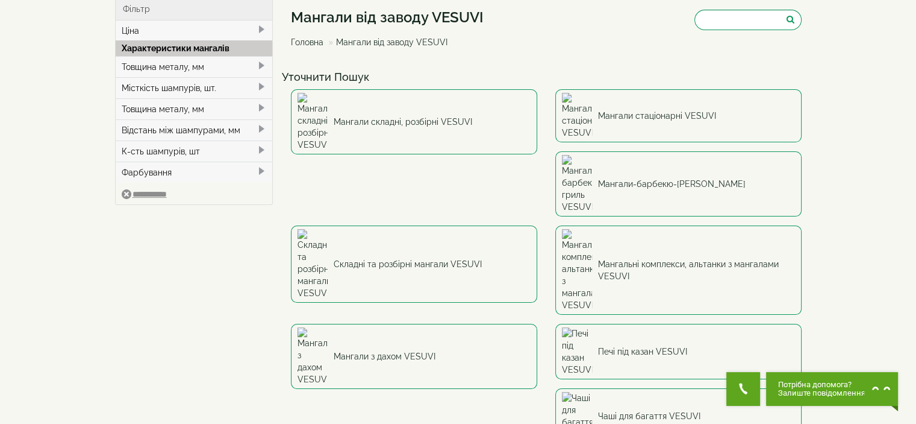
scroll to position [60, 0]
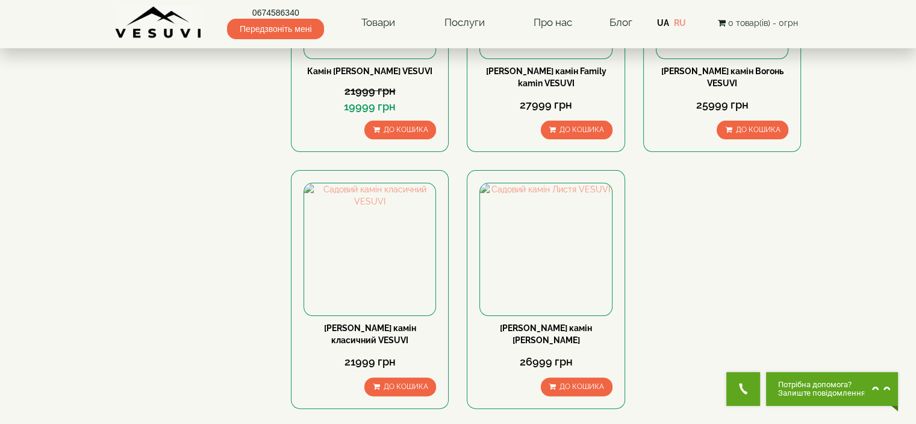
scroll to position [60, 0]
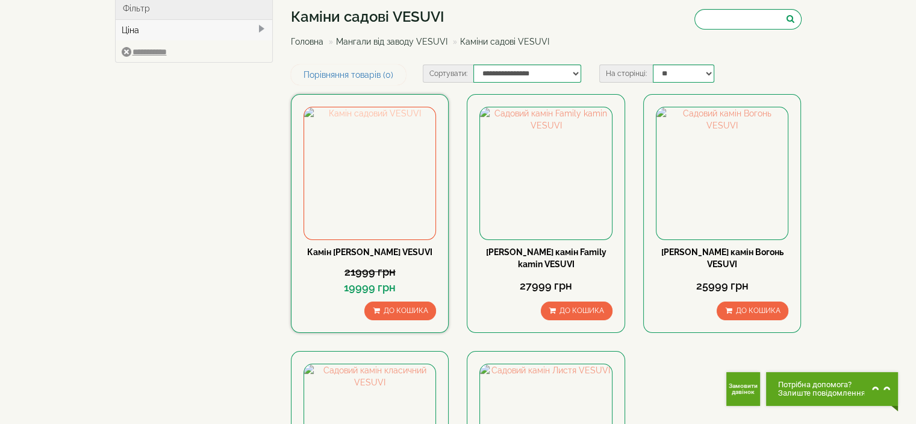
click at [380, 185] on img at bounding box center [369, 172] width 131 height 131
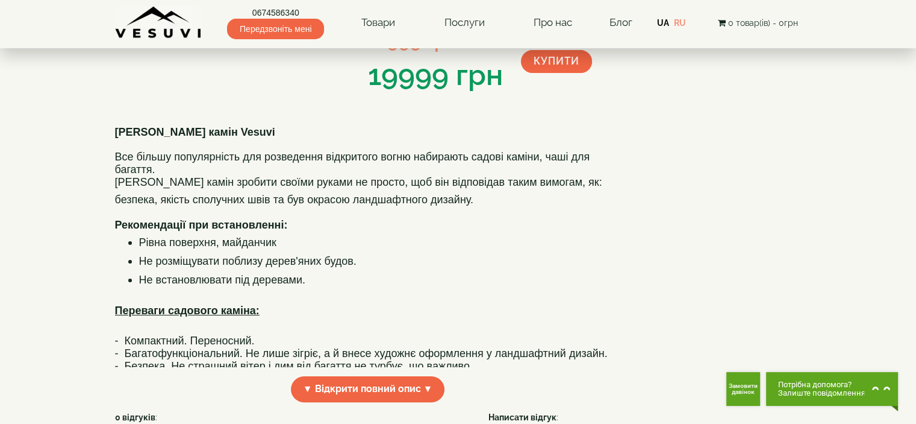
scroll to position [60, 0]
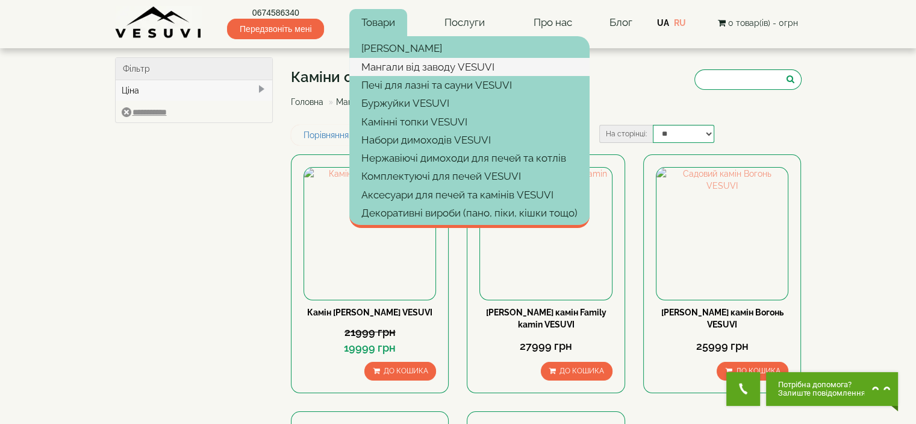
click at [384, 69] on link "Мангали від заводу VESUVI" at bounding box center [469, 67] width 240 height 18
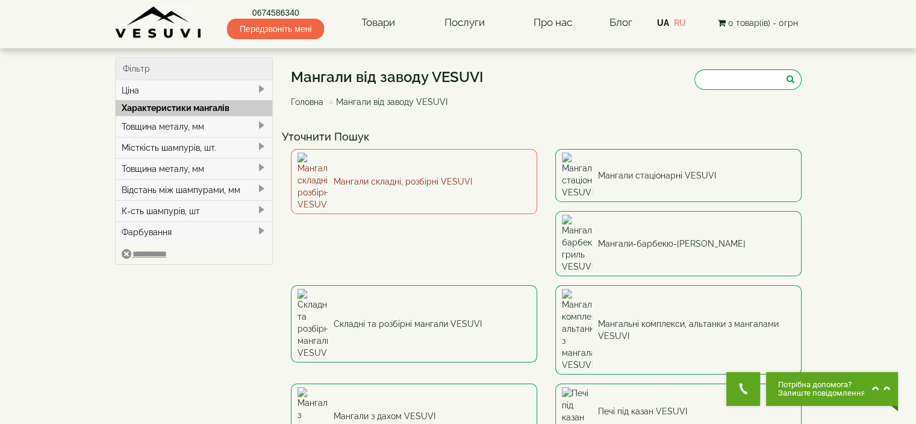
click at [393, 176] on link "Мангали складні, розбірні VESUVI" at bounding box center [414, 181] width 246 height 65
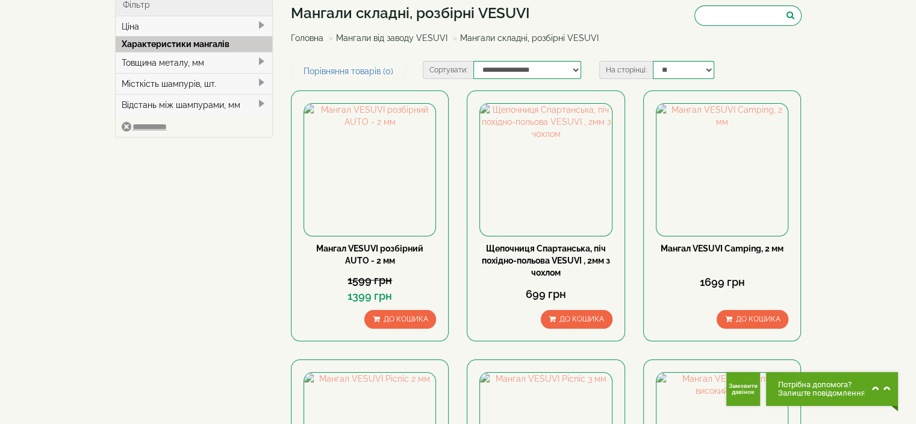
scroll to position [60, 0]
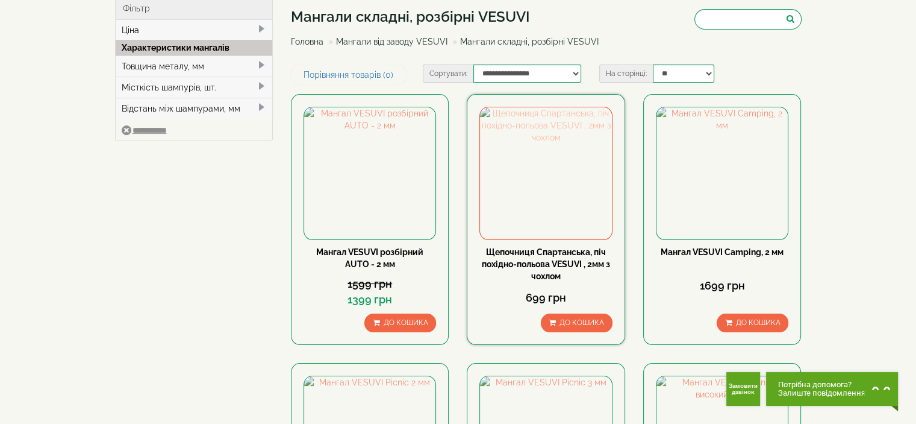
click at [524, 198] on img at bounding box center [545, 172] width 131 height 131
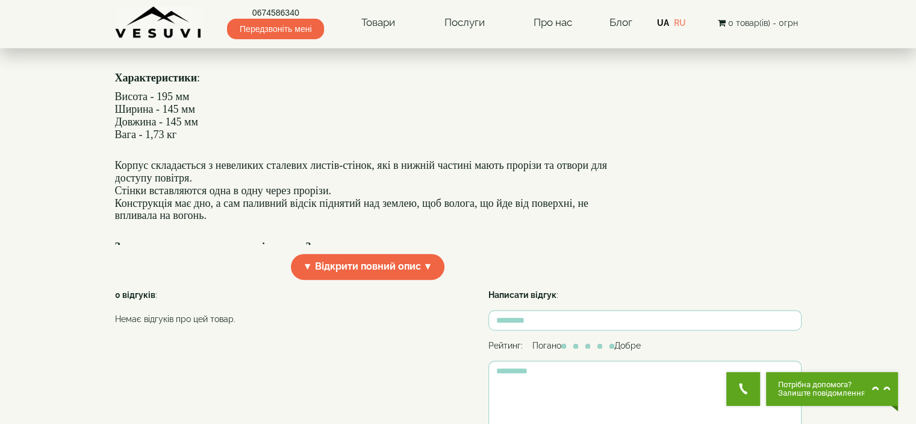
scroll to position [422, 0]
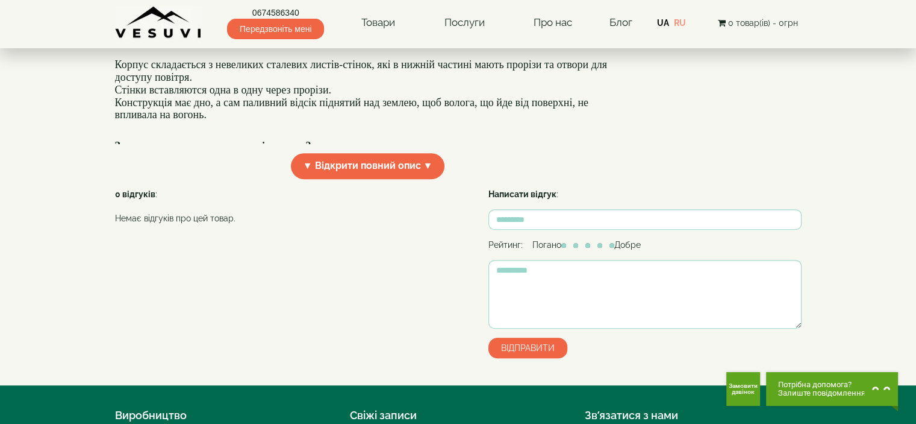
click at [358, 179] on span "▼ Відкрити повний опис ▼" at bounding box center [368, 166] width 154 height 26
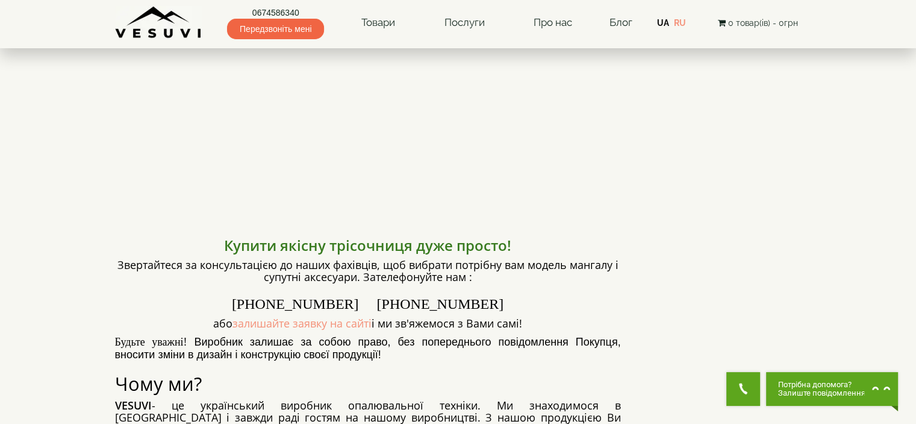
scroll to position [843, 0]
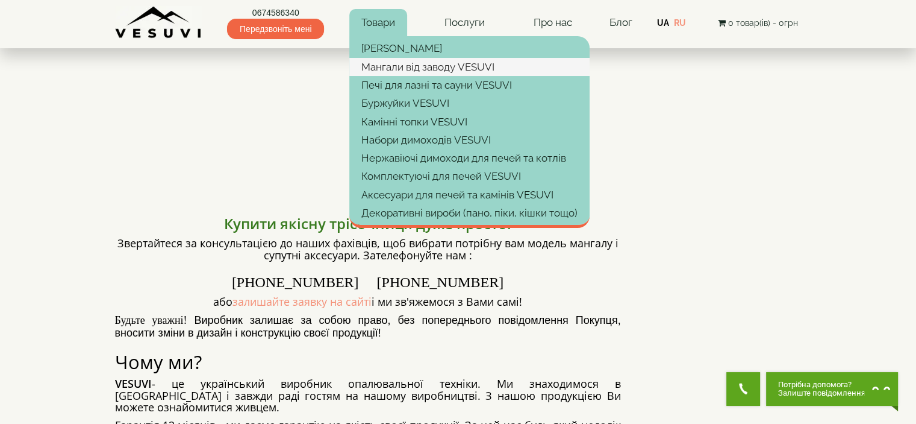
click at [387, 65] on link "Мангали від заводу VESUVI" at bounding box center [469, 67] width 240 height 18
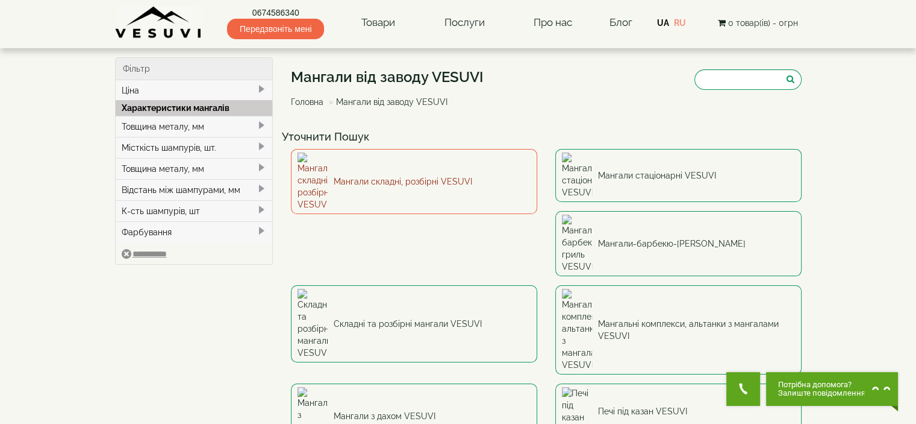
click at [377, 158] on link "Мангали складні, розбірні VESUVI" at bounding box center [414, 181] width 246 height 65
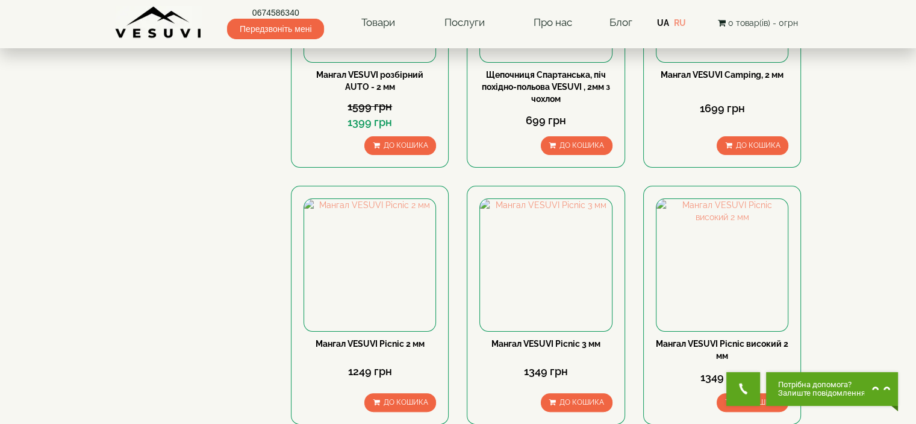
scroll to position [241, 0]
